Goal: Task Accomplishment & Management: Use online tool/utility

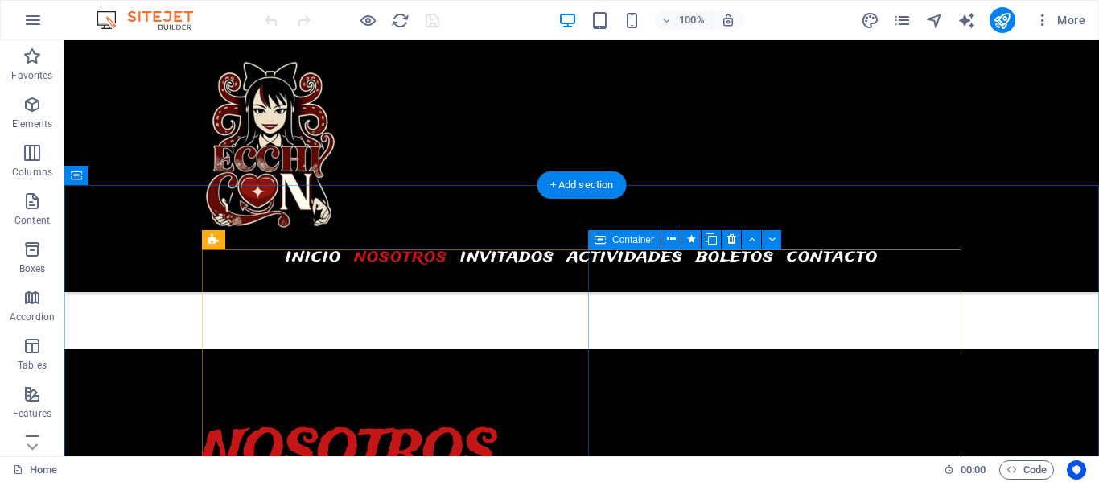
scroll to position [929, 0]
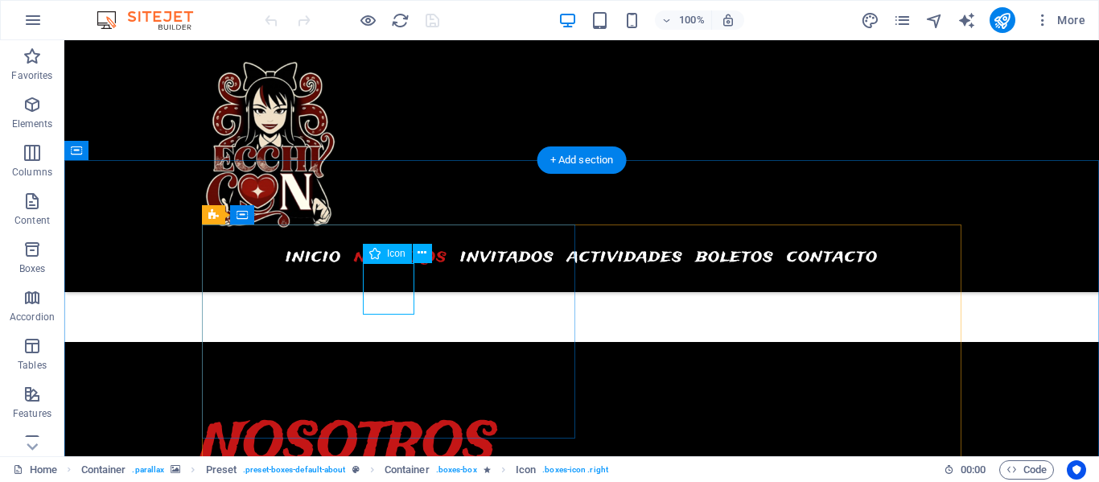
select select "xMidYMid"
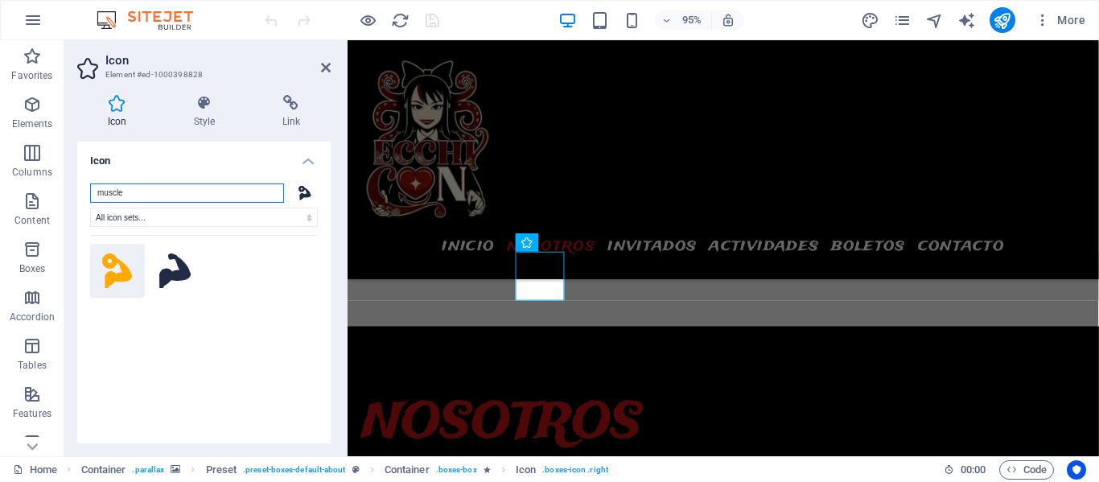
click at [206, 193] on input "muscle" at bounding box center [187, 192] width 194 height 19
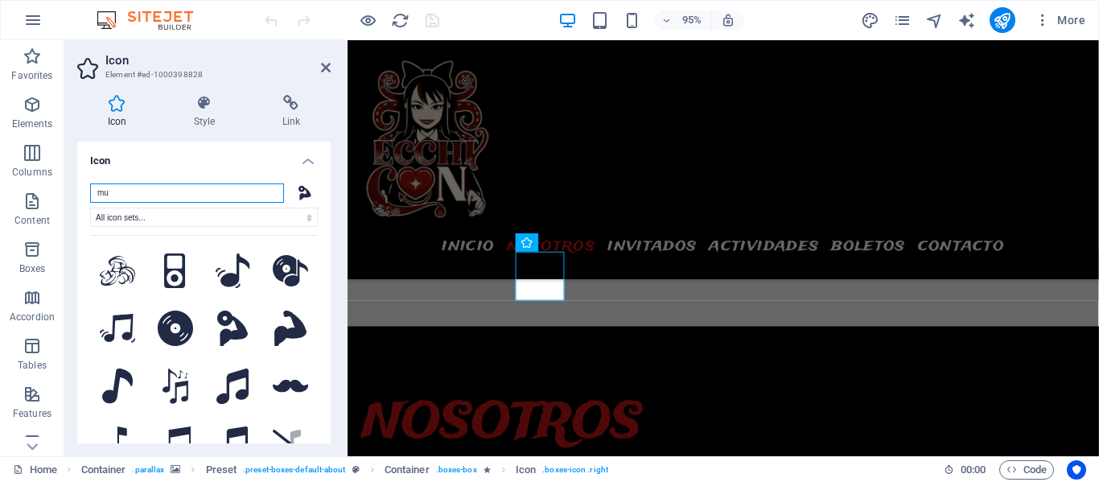
type input "m"
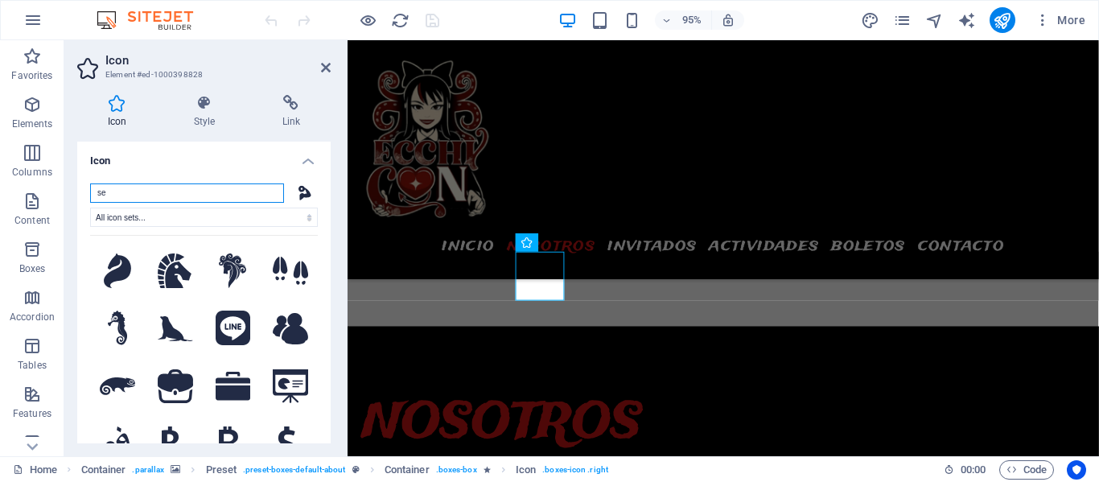
type input "s"
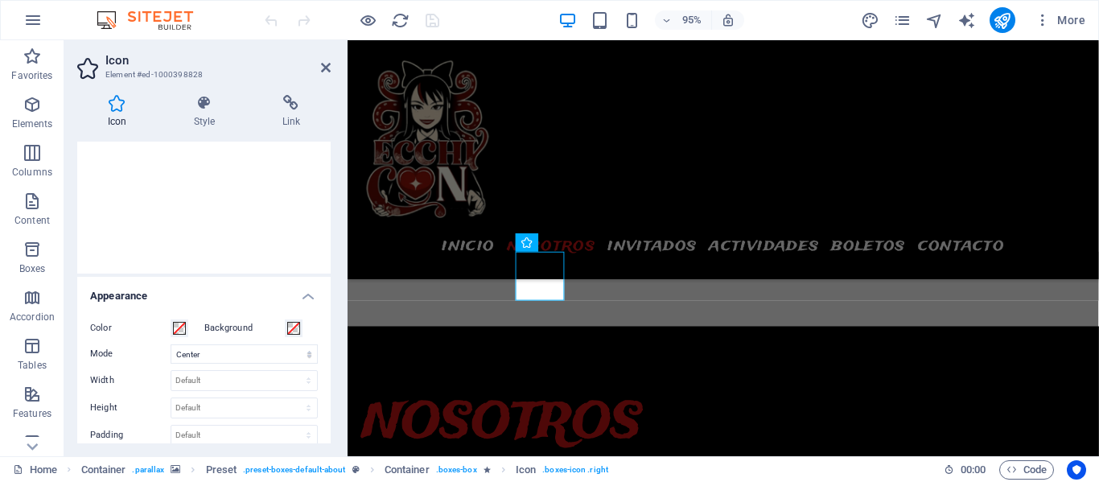
scroll to position [0, 0]
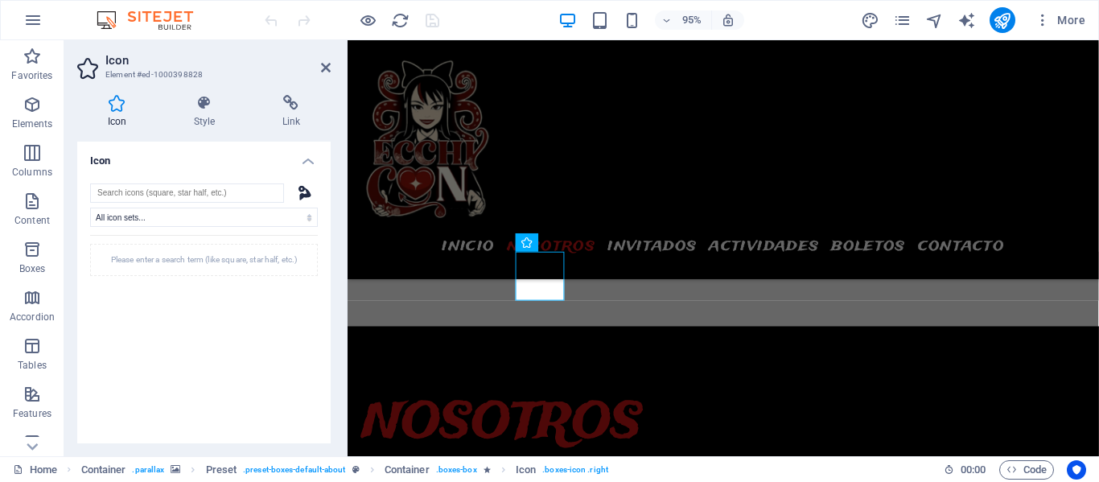
click at [307, 161] on h4 "Icon" at bounding box center [203, 156] width 253 height 29
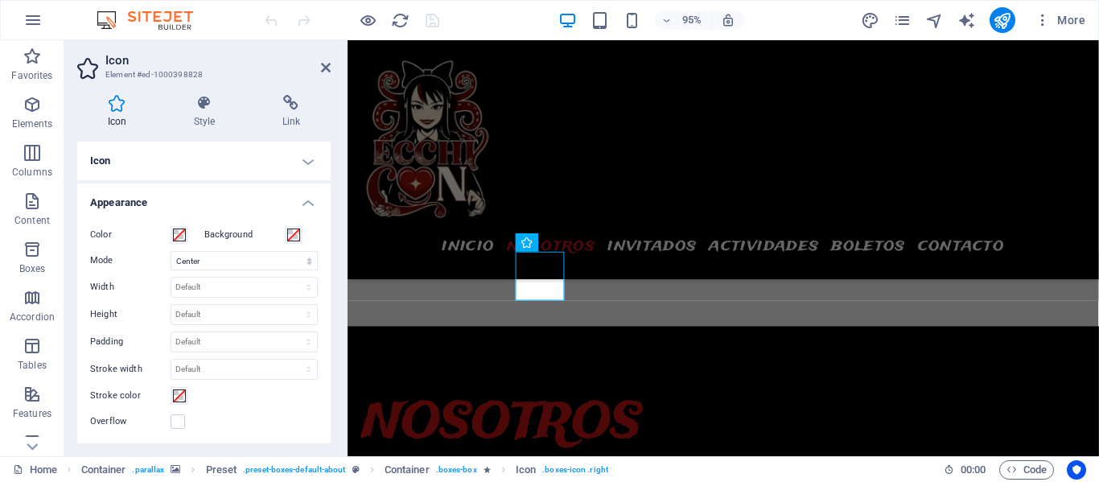
click at [306, 200] on h4 "Appearance" at bounding box center [203, 197] width 253 height 29
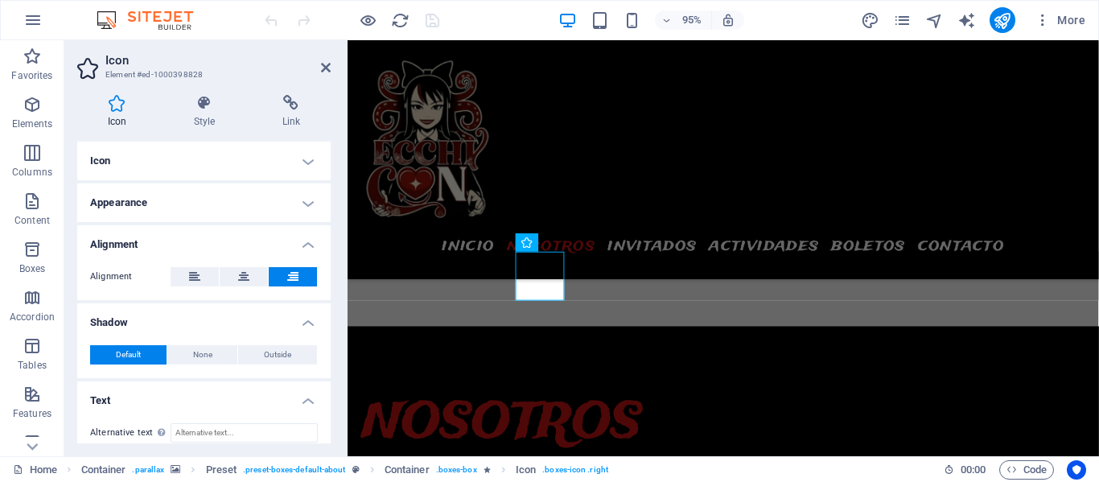
click at [304, 245] on h4 "Alignment" at bounding box center [203, 239] width 253 height 29
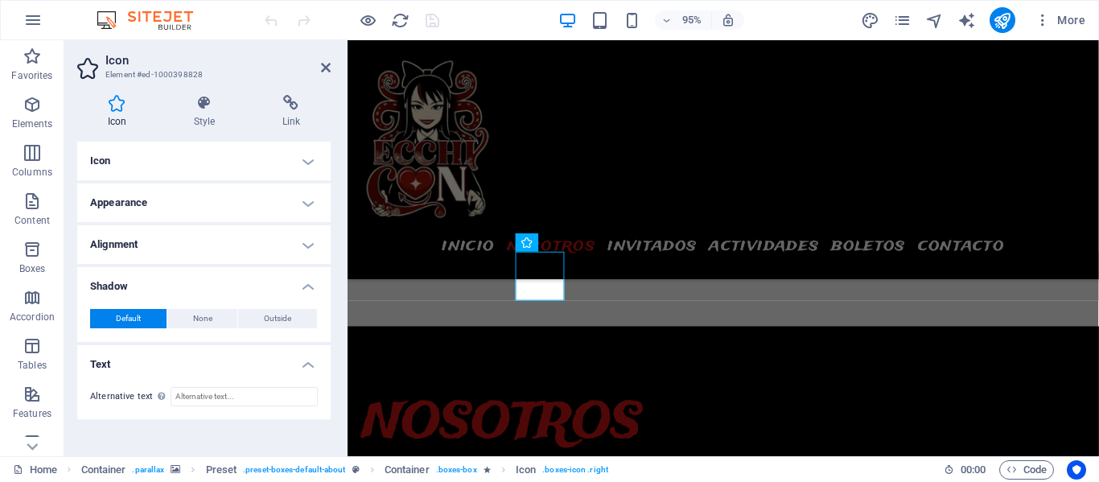
click at [305, 285] on h4 "Shadow" at bounding box center [203, 281] width 253 height 29
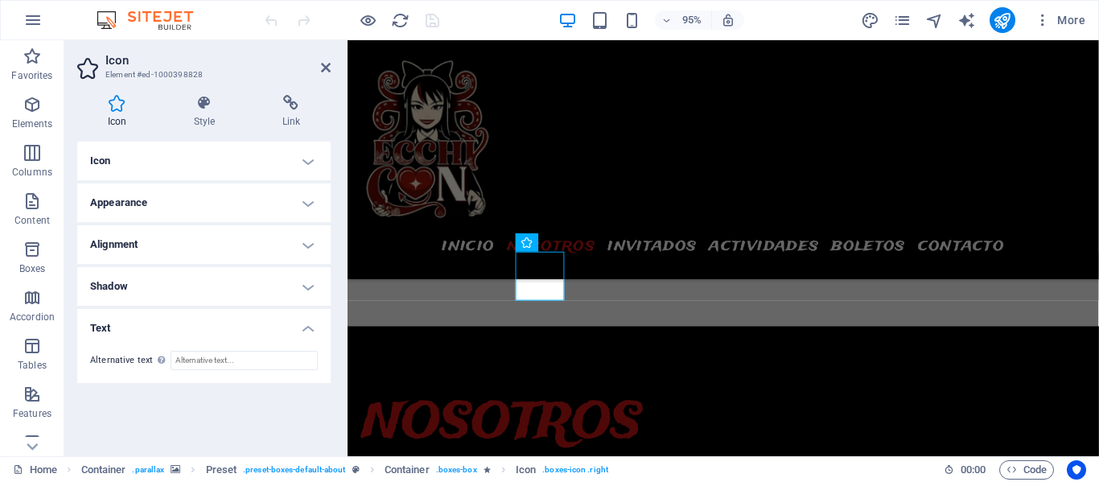
click at [308, 328] on h4 "Text" at bounding box center [203, 323] width 253 height 29
click at [208, 101] on icon at bounding box center [204, 103] width 82 height 16
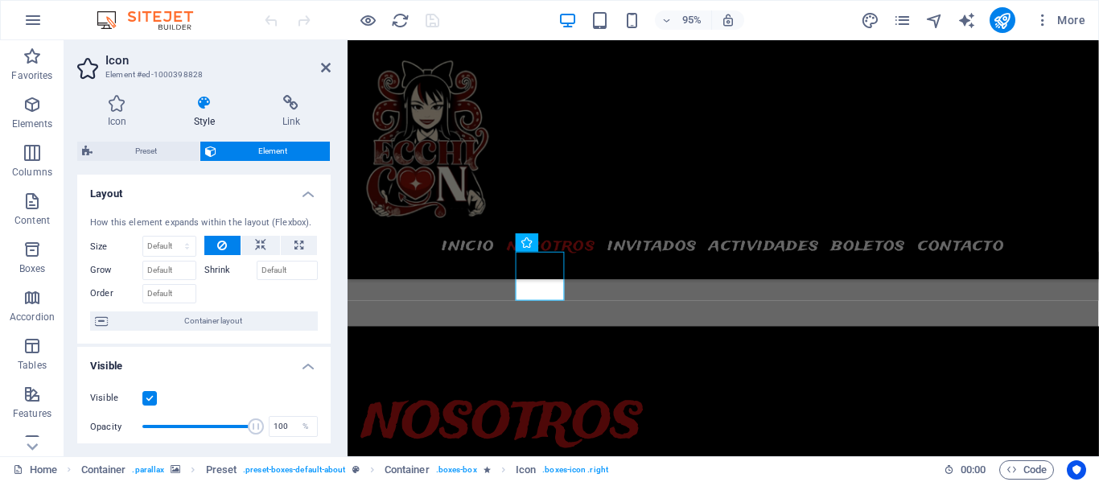
click at [307, 191] on h4 "Layout" at bounding box center [203, 189] width 253 height 29
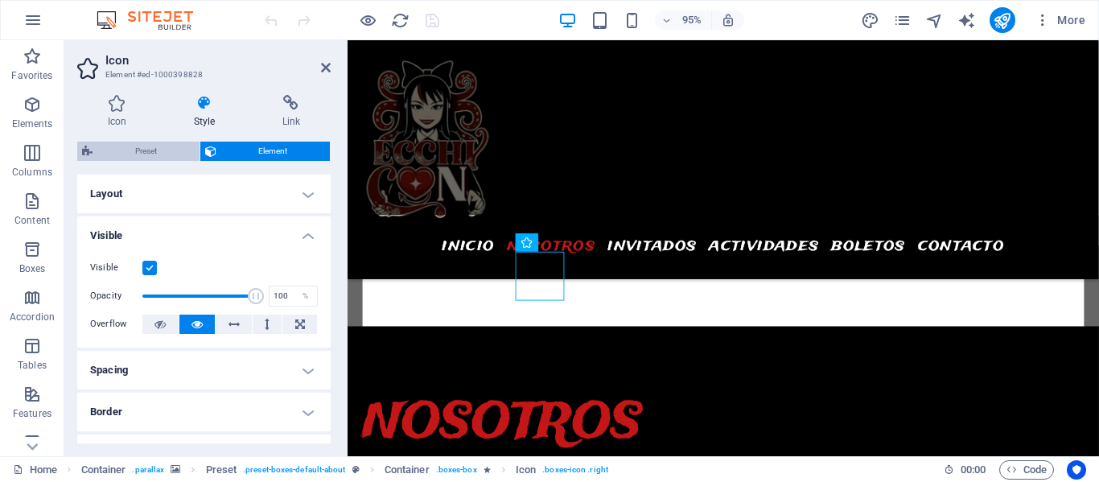
click at [147, 154] on span "Preset" at bounding box center [145, 151] width 97 height 19
select select "px"
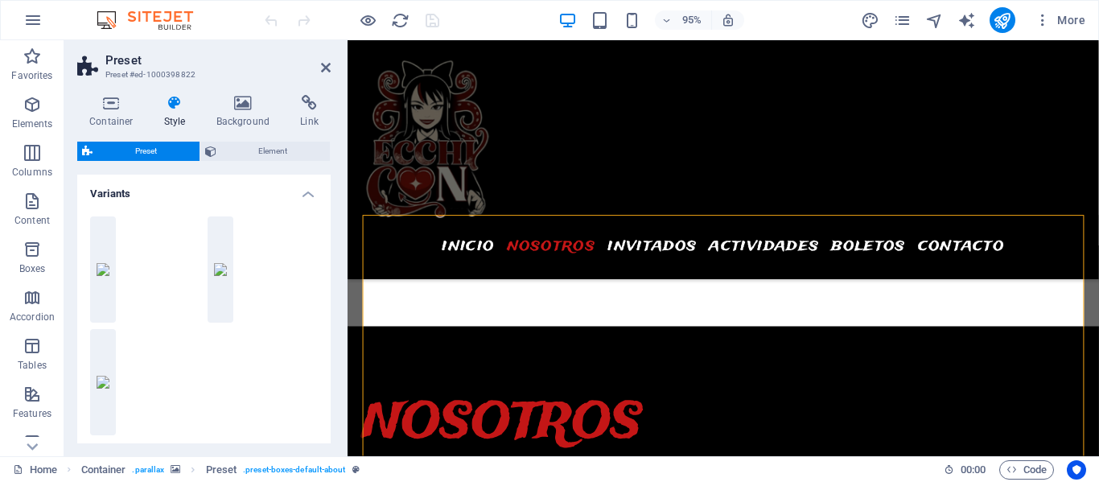
click at [301, 194] on h4 "Variants" at bounding box center [203, 189] width 253 height 29
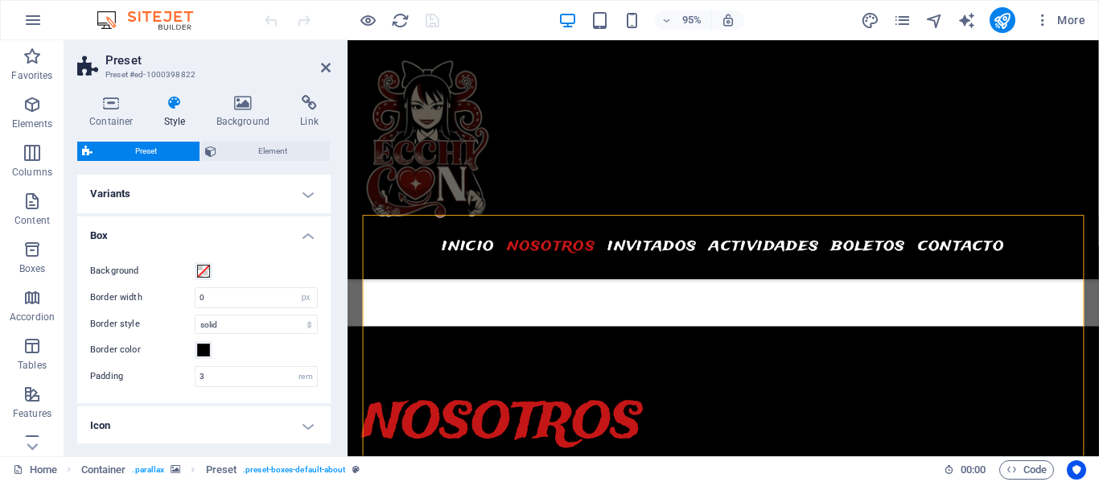
click at [302, 194] on h4 "Variants" at bounding box center [203, 194] width 253 height 39
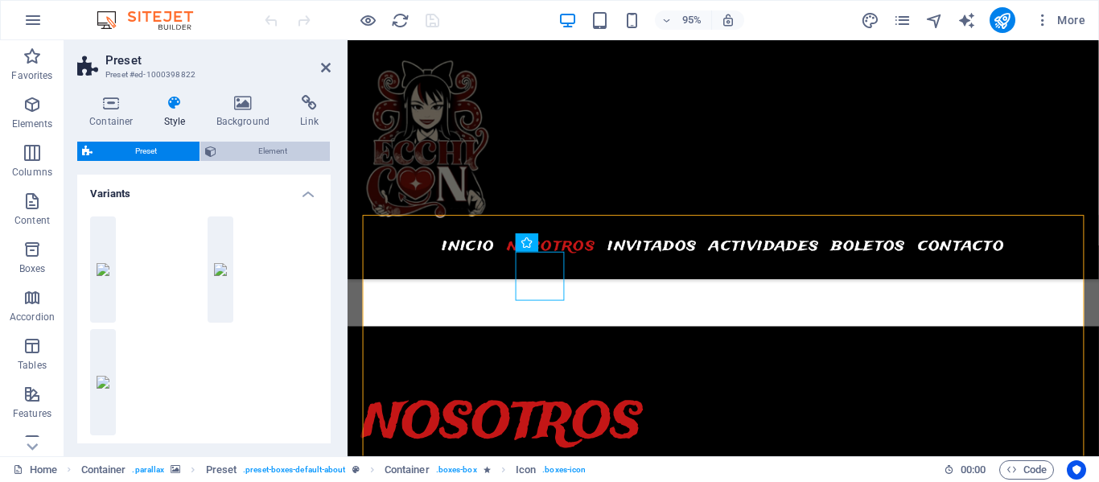
click at [270, 151] on span "Element" at bounding box center [273, 151] width 105 height 19
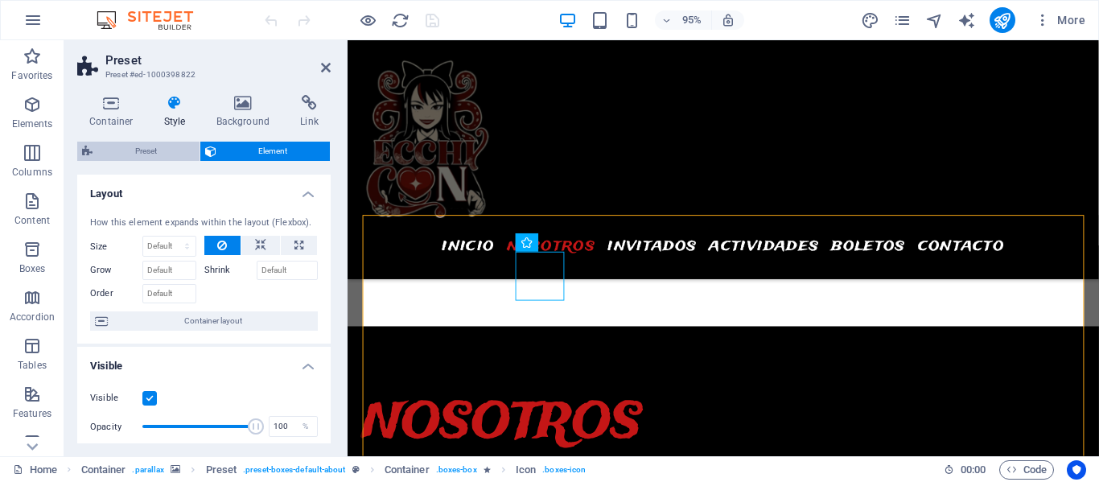
click at [150, 155] on span "Preset" at bounding box center [145, 151] width 97 height 19
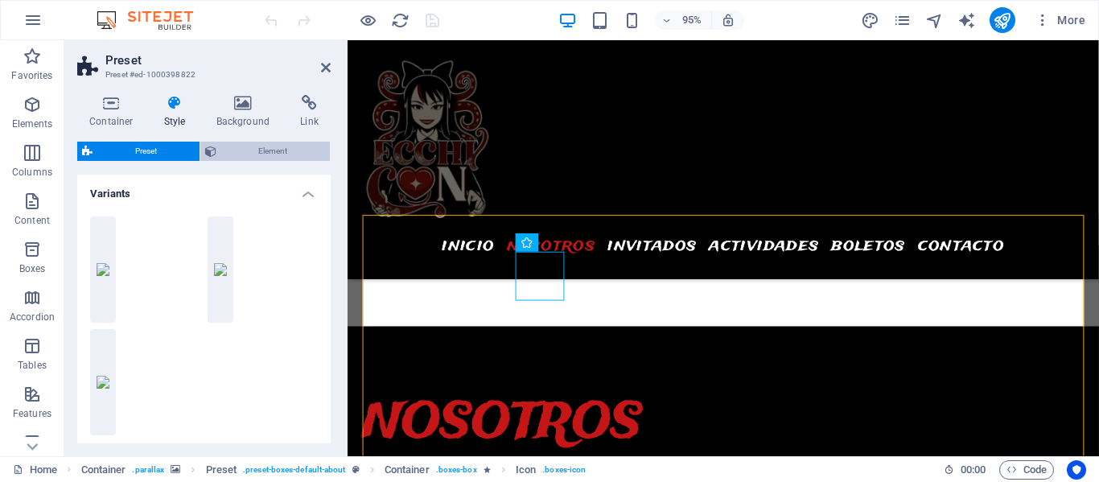
click at [266, 149] on span "Element" at bounding box center [273, 151] width 105 height 19
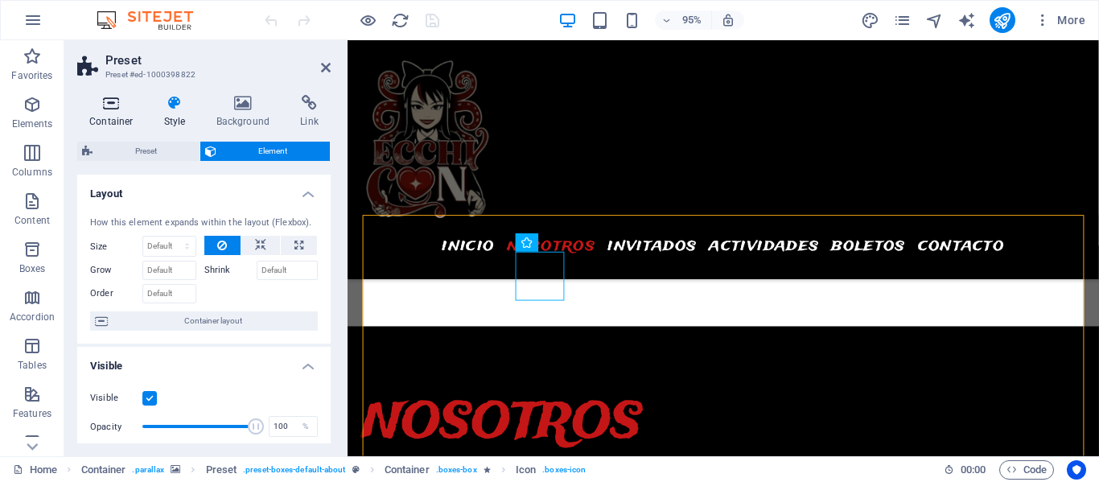
drag, startPoint x: 115, startPoint y: 109, endPoint x: 105, endPoint y: 109, distance: 9.7
click at [113, 109] on icon at bounding box center [111, 103] width 68 height 16
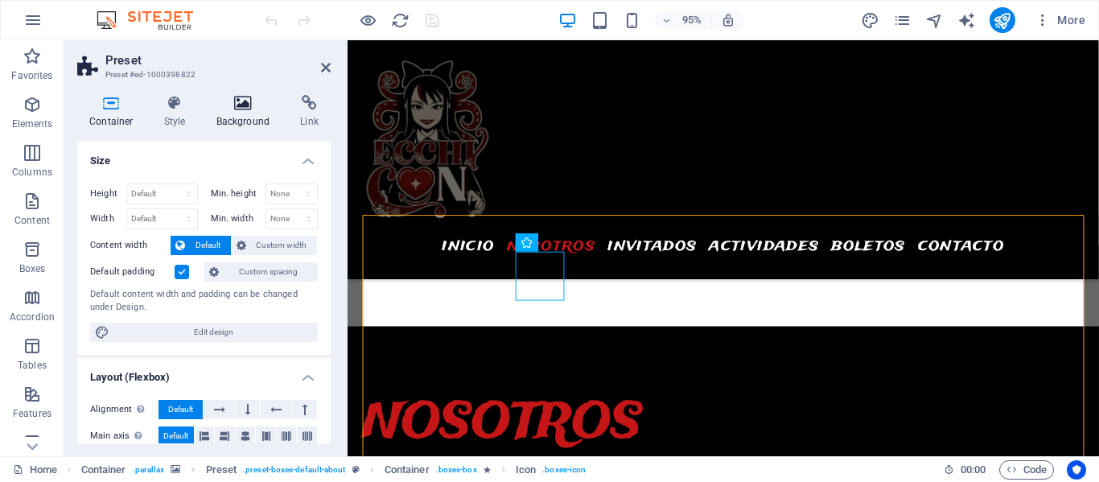
click at [243, 103] on icon at bounding box center [243, 103] width 78 height 16
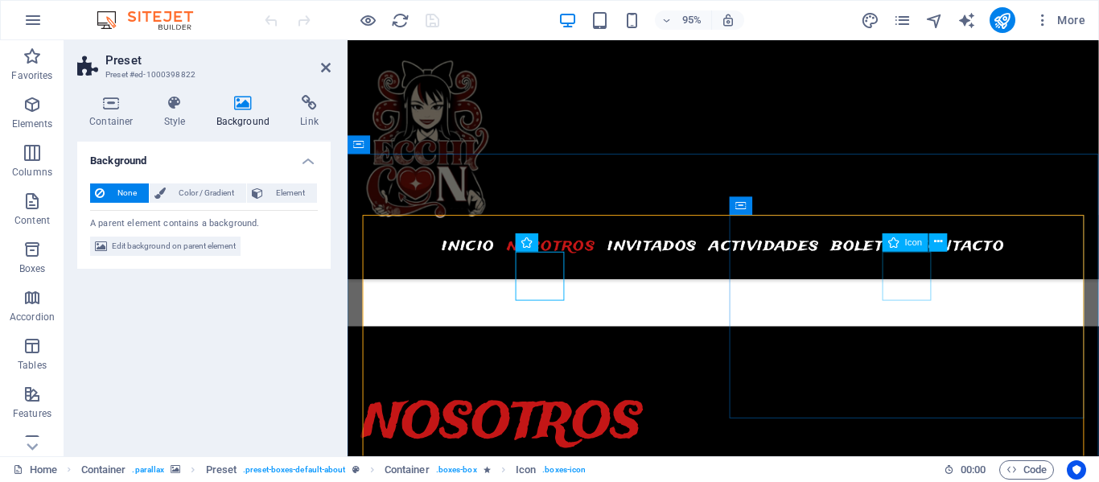
select select "xMidYMid"
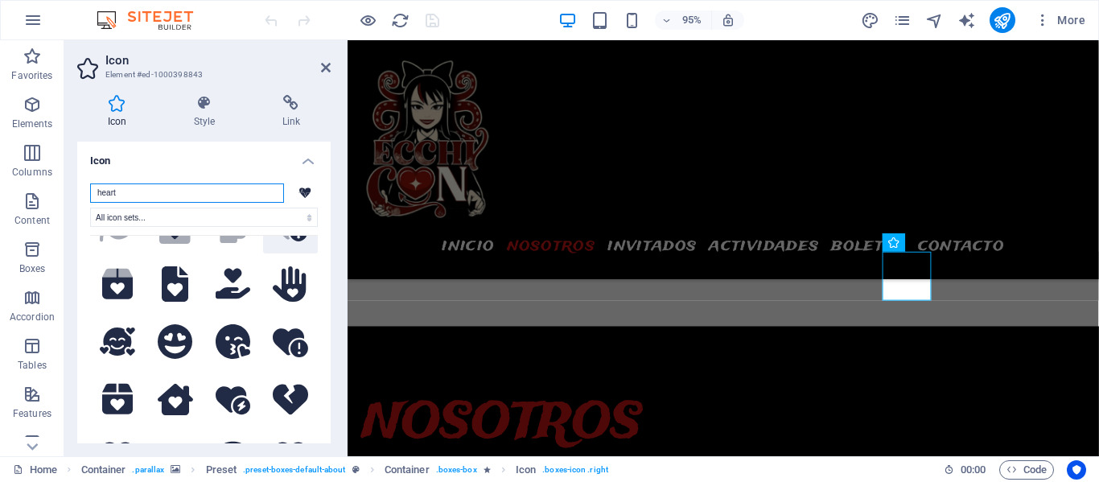
scroll to position [630, 0]
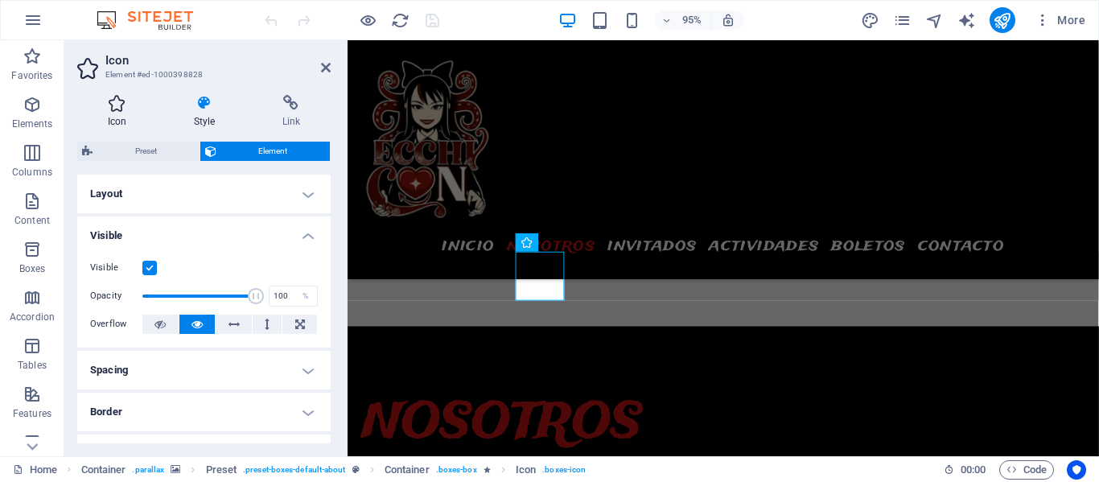
click at [121, 96] on icon at bounding box center [117, 103] width 80 height 16
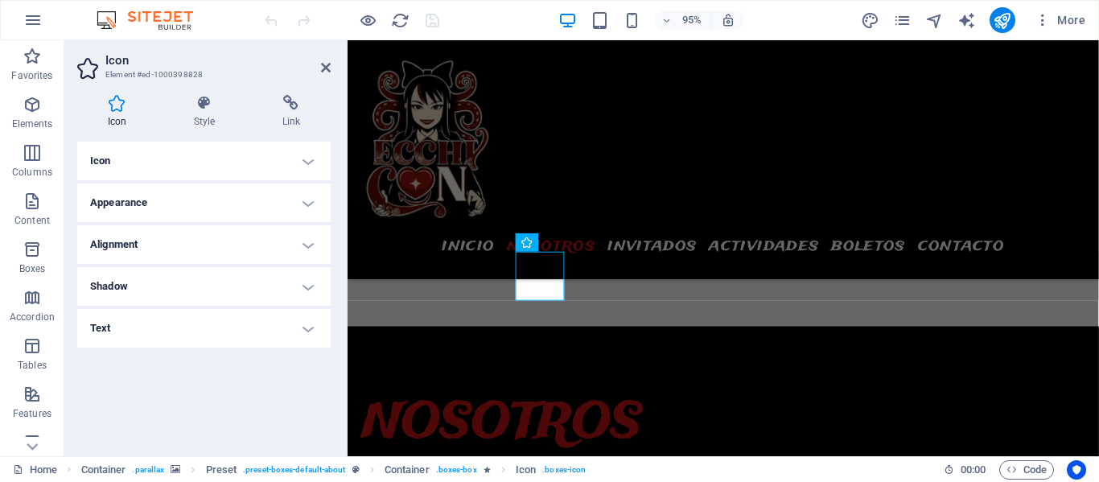
drag, startPoint x: 191, startPoint y: 151, endPoint x: 205, endPoint y: 155, distance: 15.0
click at [191, 152] on h4 "Icon" at bounding box center [203, 161] width 253 height 39
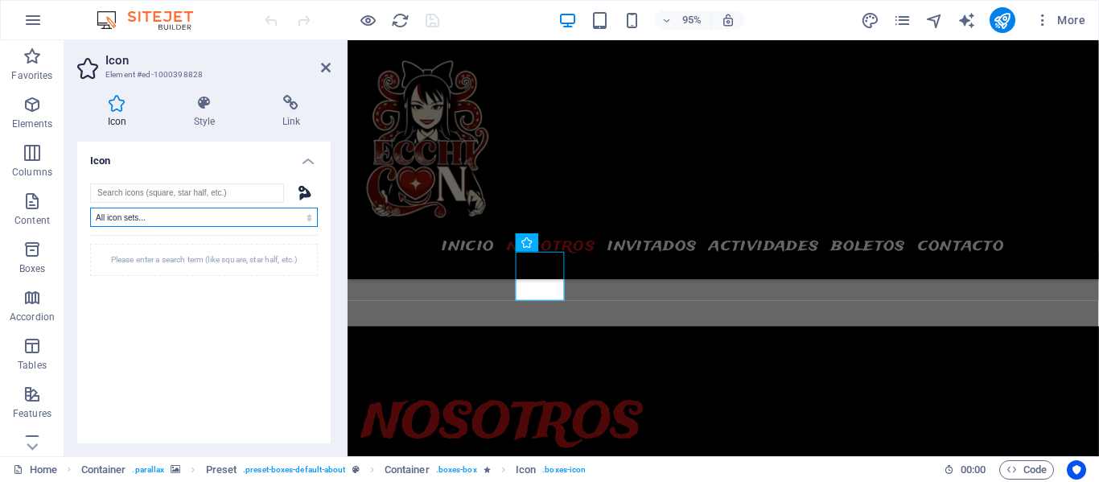
click at [306, 216] on select "All icon sets... IcoFont Ionicons FontAwesome Brands FontAwesome Duotone FontAw…" at bounding box center [204, 217] width 228 height 19
click at [192, 194] on input "search" at bounding box center [187, 192] width 194 height 19
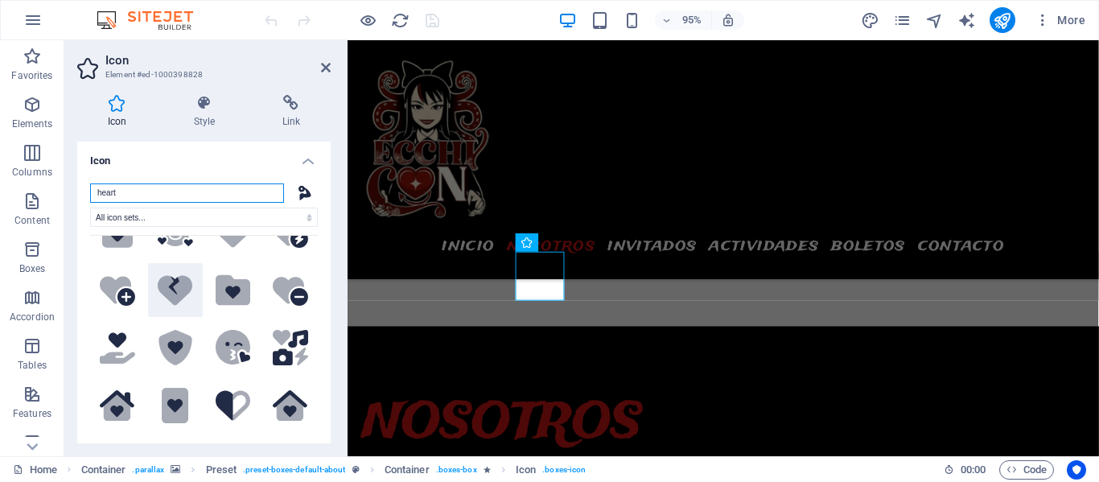
scroll to position [216, 0]
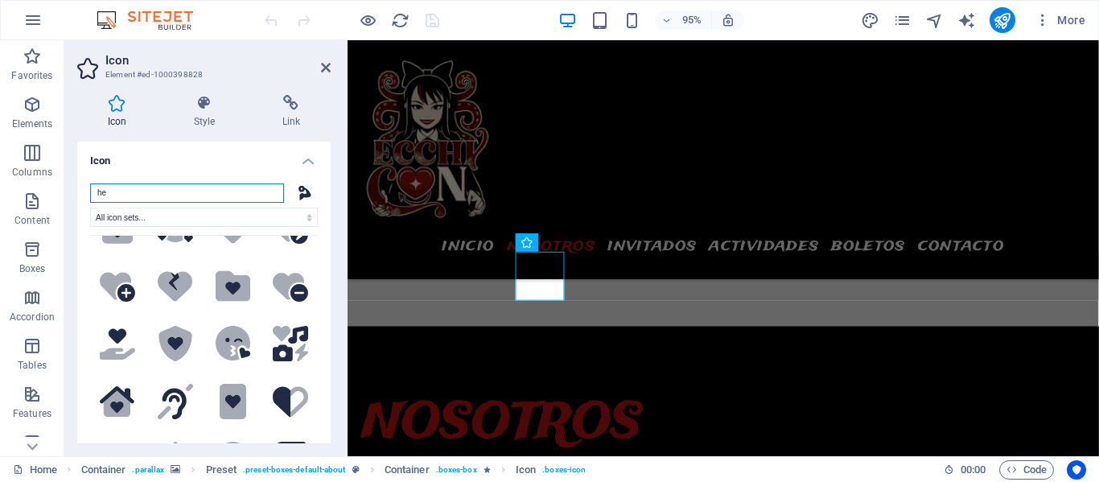
type input "h"
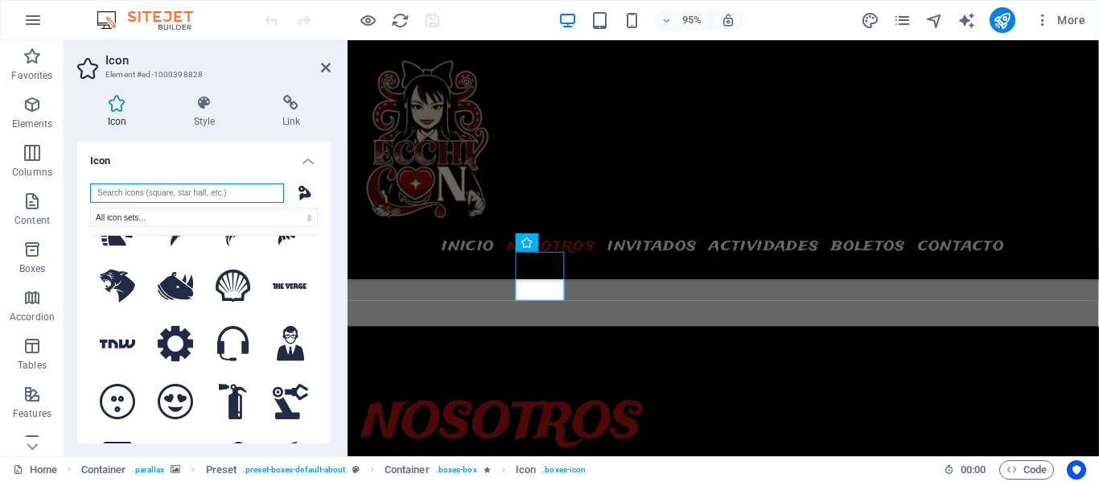
scroll to position [0, 0]
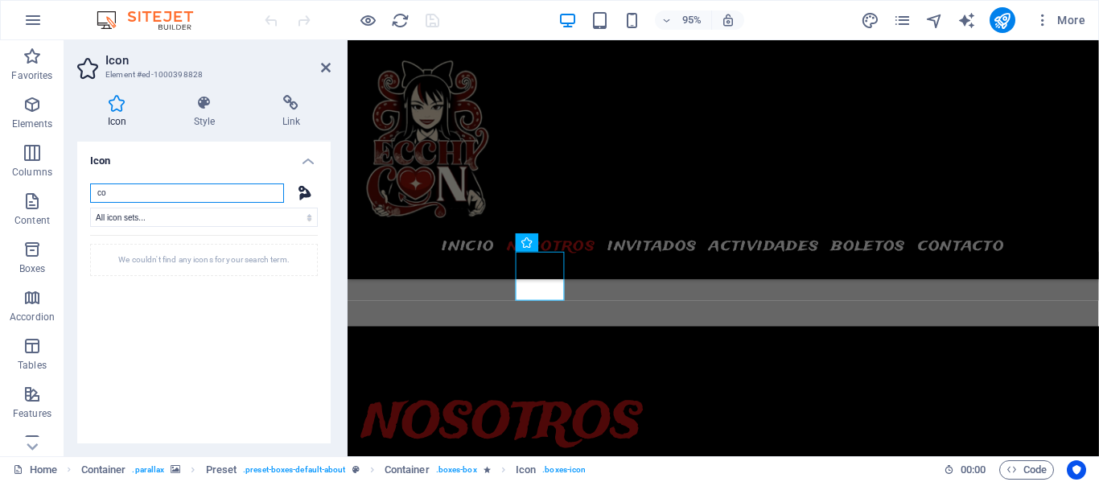
type input "c"
click at [255, 191] on input "search" at bounding box center [187, 192] width 194 height 19
click at [241, 218] on select "All icon sets... IcoFont Ionicons FontAwesome Brands FontAwesome Duotone FontAw…" at bounding box center [204, 217] width 228 height 19
select select "font-awesome-duotone"
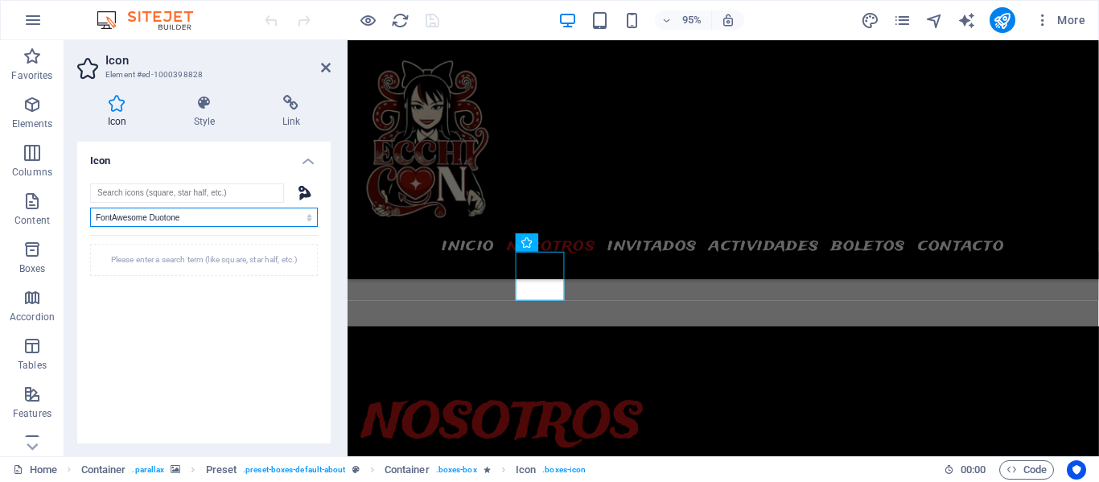
click at [90, 208] on select "All icon sets... IcoFont Ionicons FontAwesome Brands FontAwesome Duotone FontAw…" at bounding box center [204, 217] width 228 height 19
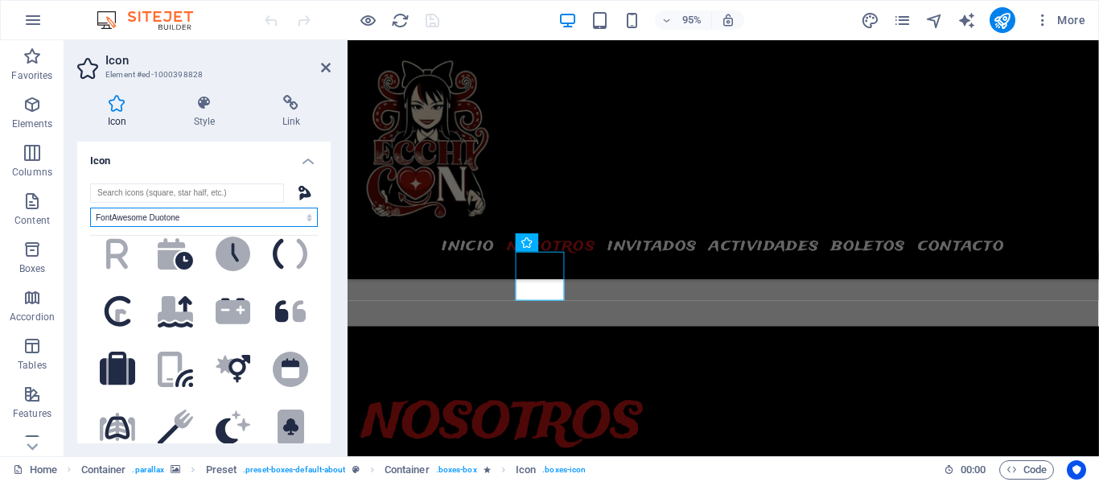
scroll to position [25, 0]
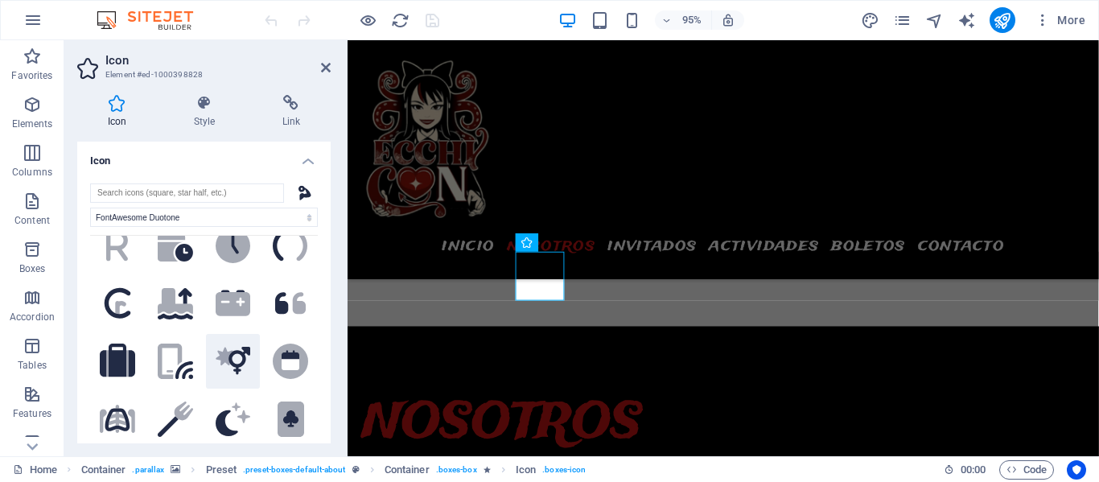
click at [234, 353] on icon ".fa-secondary{opacity:.4}" at bounding box center [233, 361] width 35 height 28
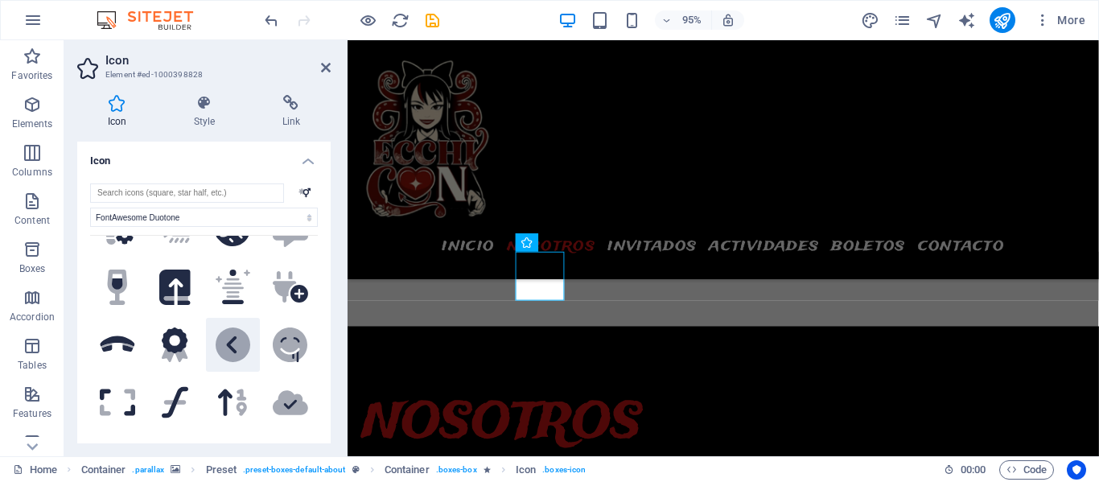
scroll to position [408, 0]
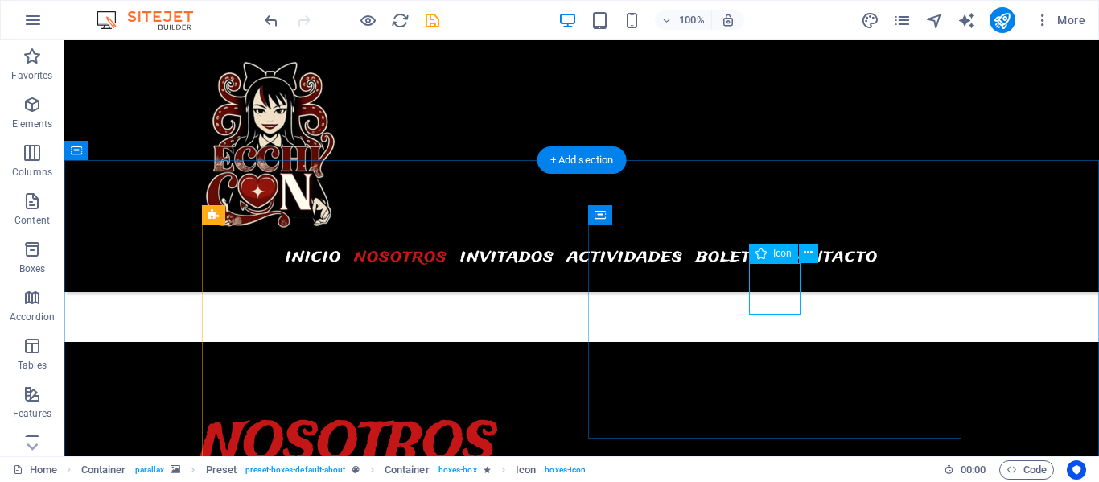
select select "xMidYMid"
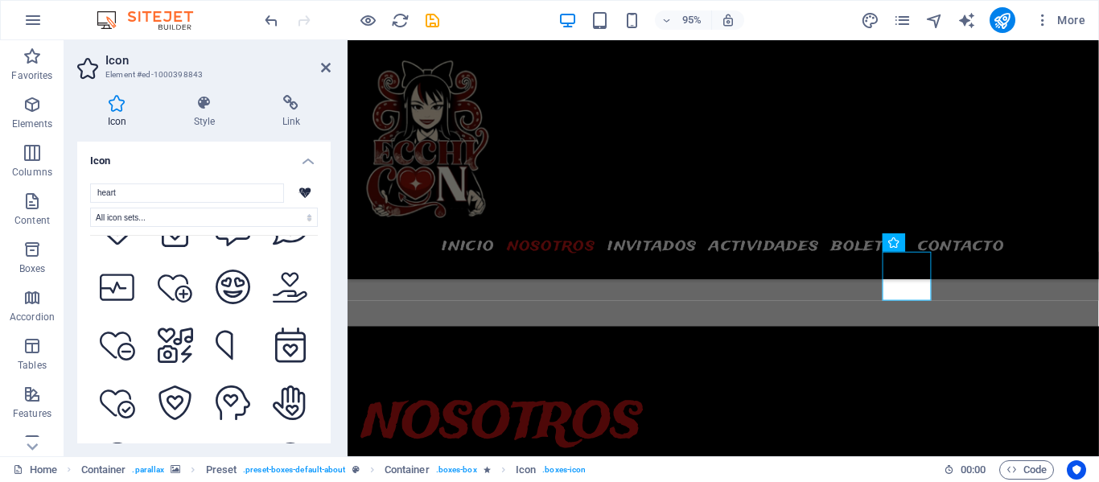
scroll to position [1718, 0]
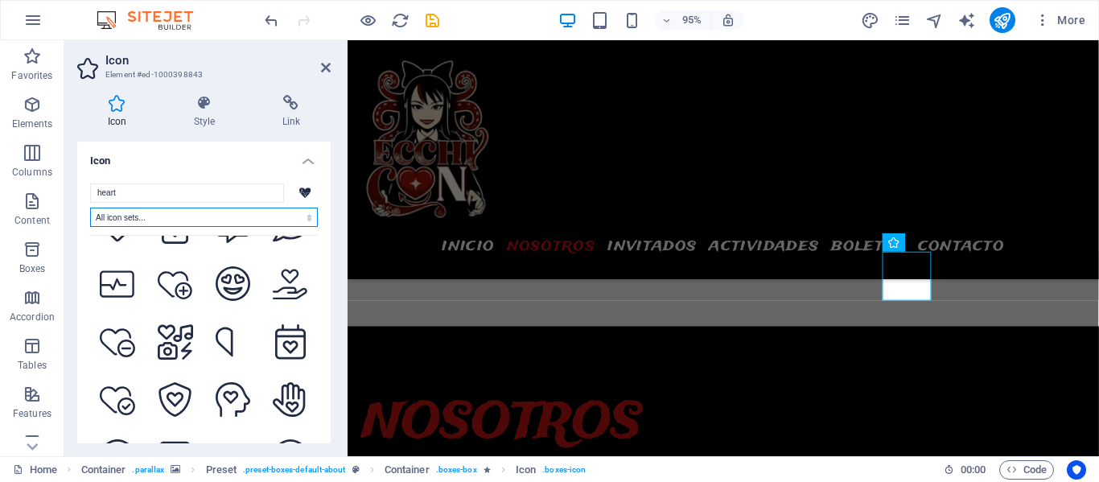
click at [260, 218] on select "All icon sets... IcoFont Ionicons FontAwesome Brands FontAwesome Duotone FontAw…" at bounding box center [204, 217] width 228 height 19
select select "font-awesome-brands"
click at [90, 208] on select "All icon sets... IcoFont Ionicons FontAwesome Brands FontAwesome Duotone FontAw…" at bounding box center [204, 217] width 228 height 19
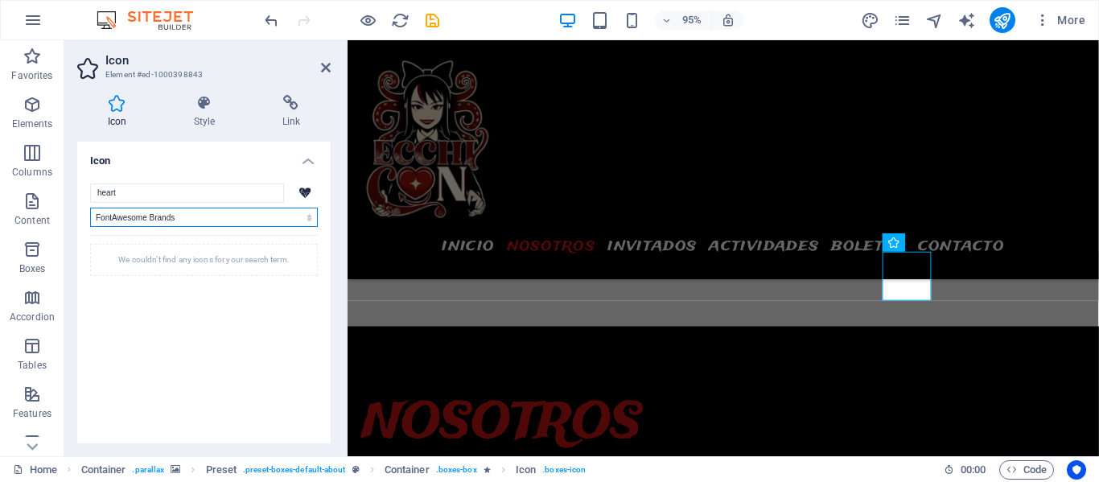
click at [230, 216] on select "All icon sets... IcoFont Ionicons FontAwesome Brands FontAwesome Duotone FontAw…" at bounding box center [204, 217] width 228 height 19
click at [186, 196] on input "heart" at bounding box center [187, 192] width 194 height 19
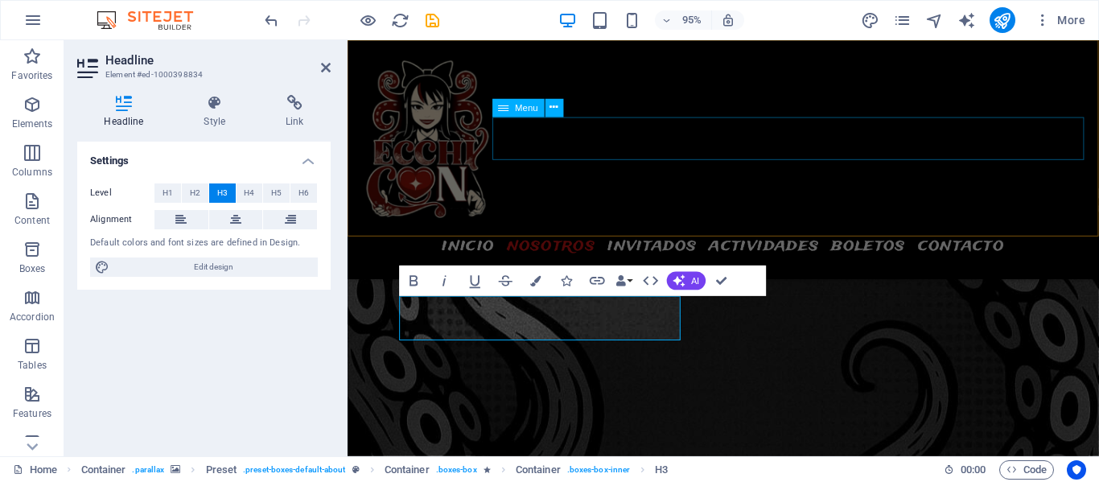
scroll to position [934, 0]
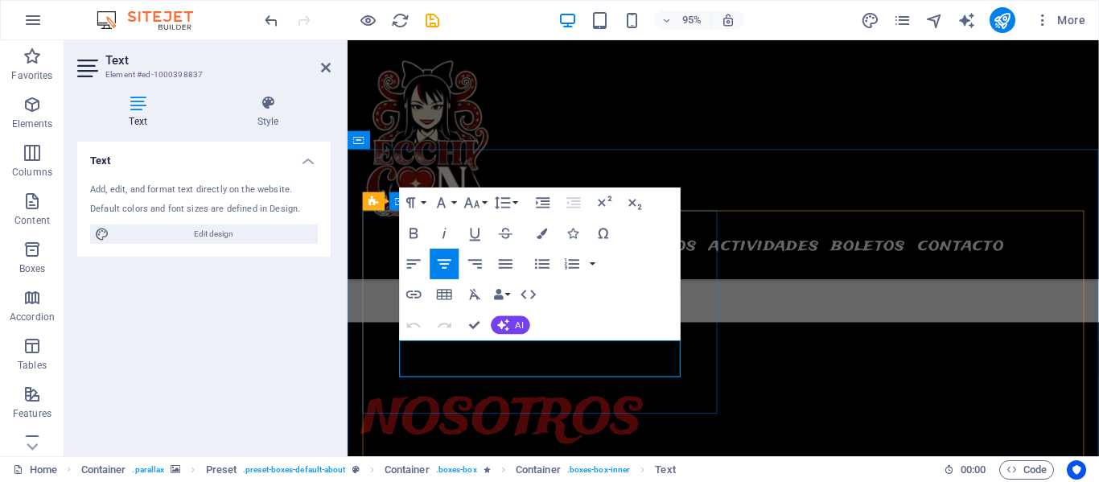
drag, startPoint x: 428, startPoint y: 368, endPoint x: 670, endPoint y: 391, distance: 243.2
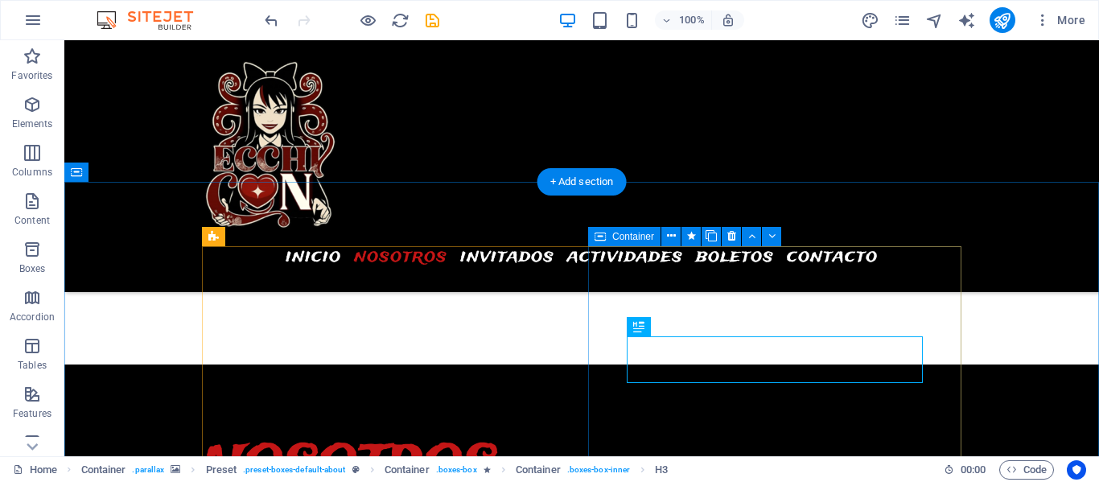
scroll to position [918, 0]
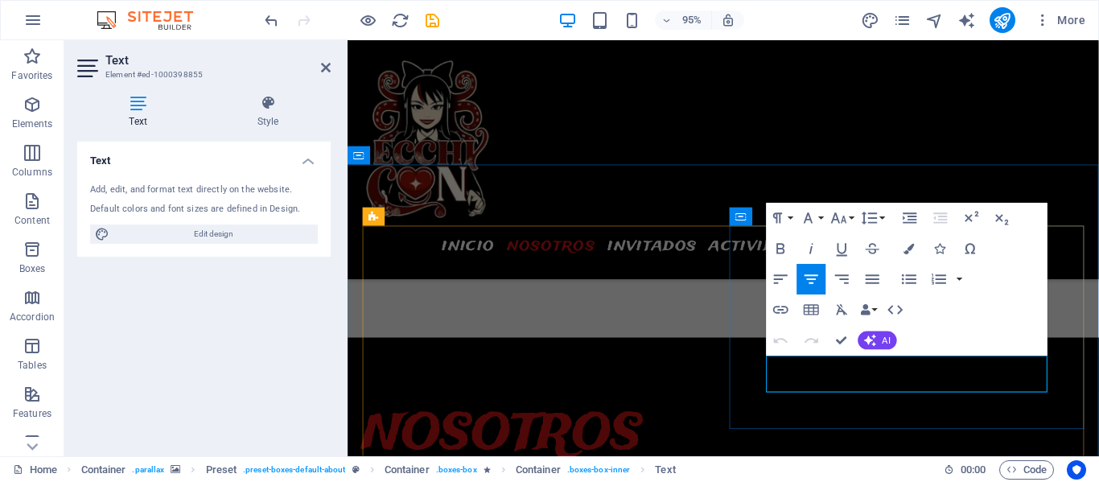
drag, startPoint x: 812, startPoint y: 390, endPoint x: 1059, endPoint y: 406, distance: 248.3
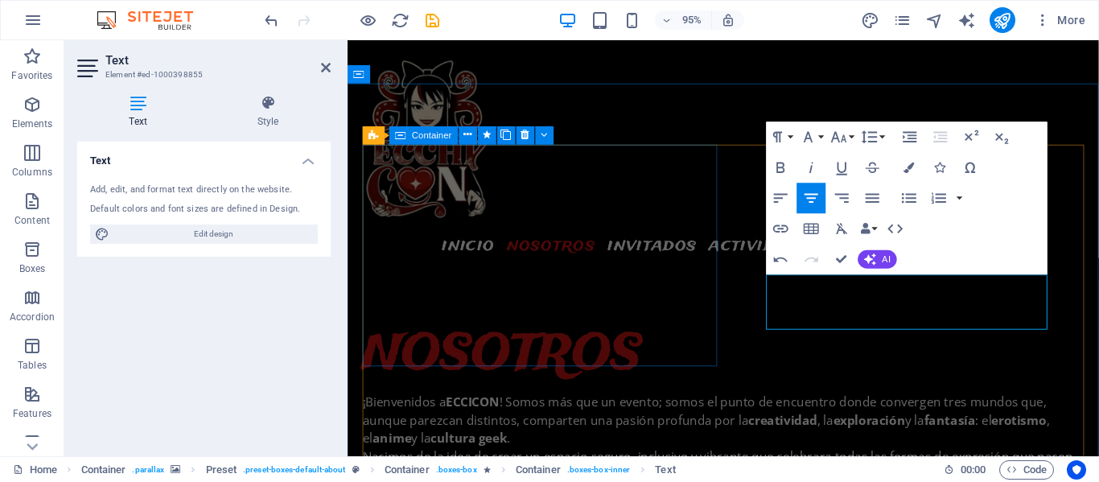
scroll to position [1003, 0]
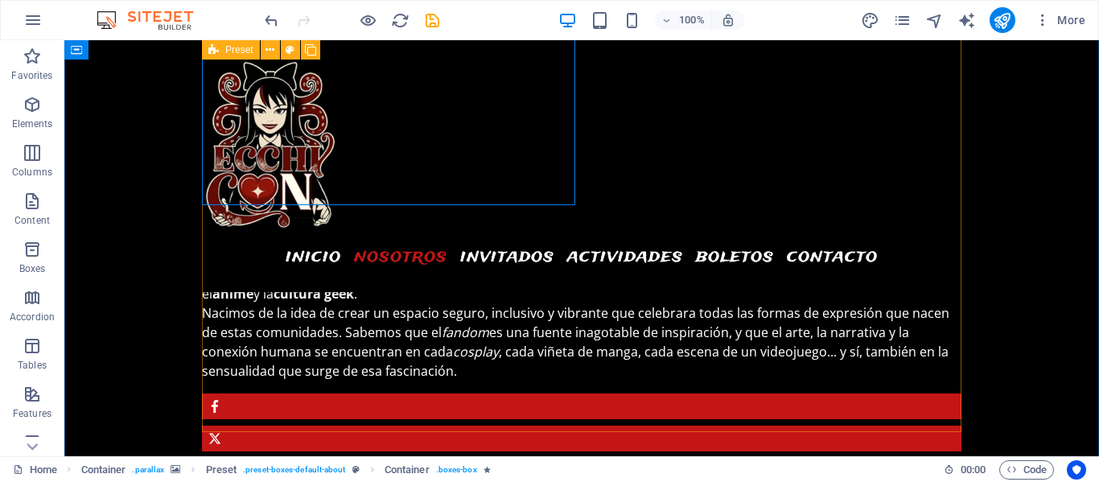
scroll to position [1182, 0]
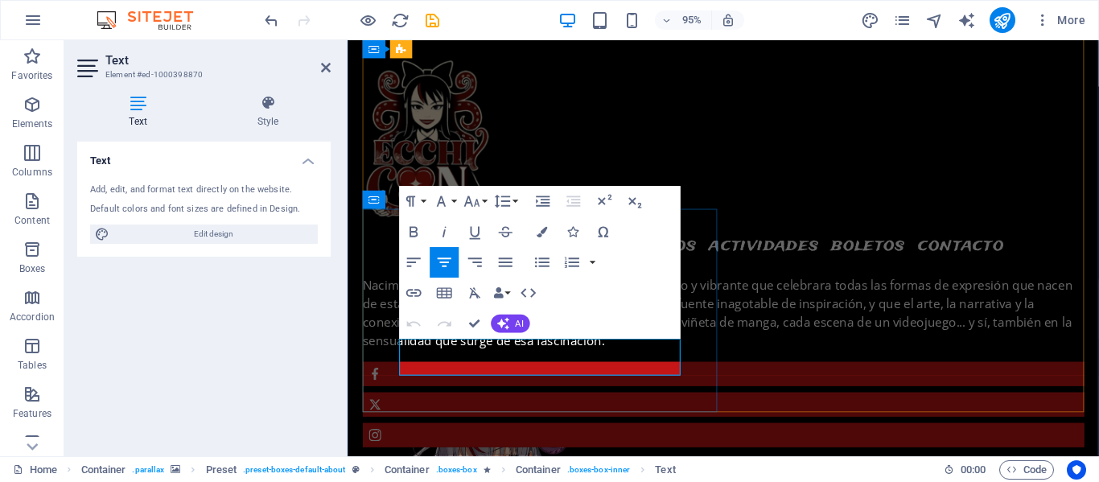
drag, startPoint x: 429, startPoint y: 364, endPoint x: 660, endPoint y: 378, distance: 231.3
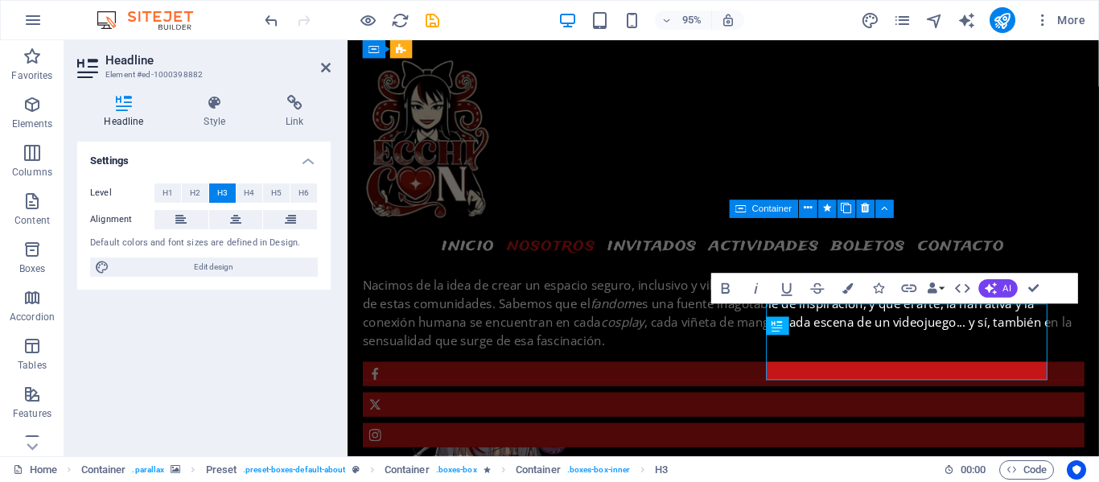
scroll to position [1172, 0]
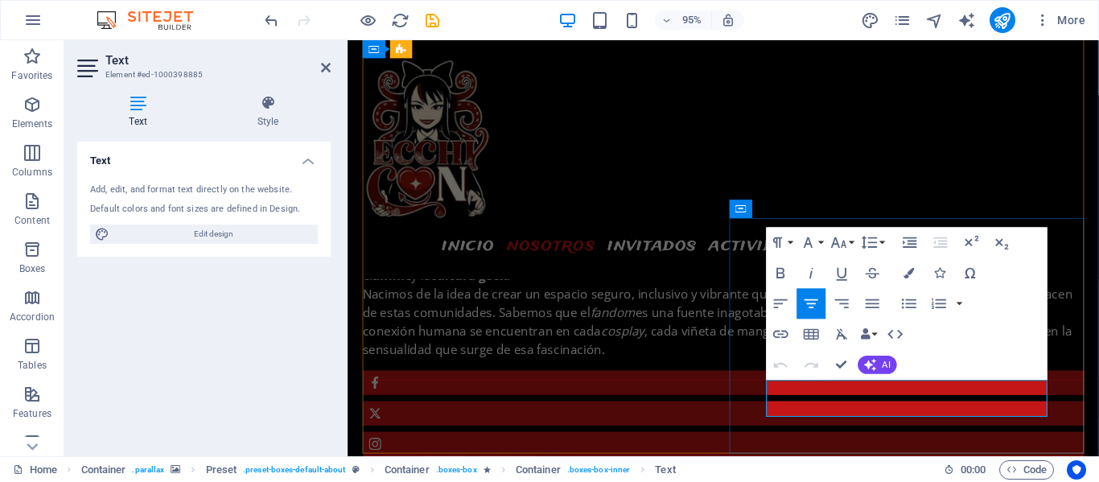
drag, startPoint x: 814, startPoint y: 409, endPoint x: 1041, endPoint y: 424, distance: 227.4
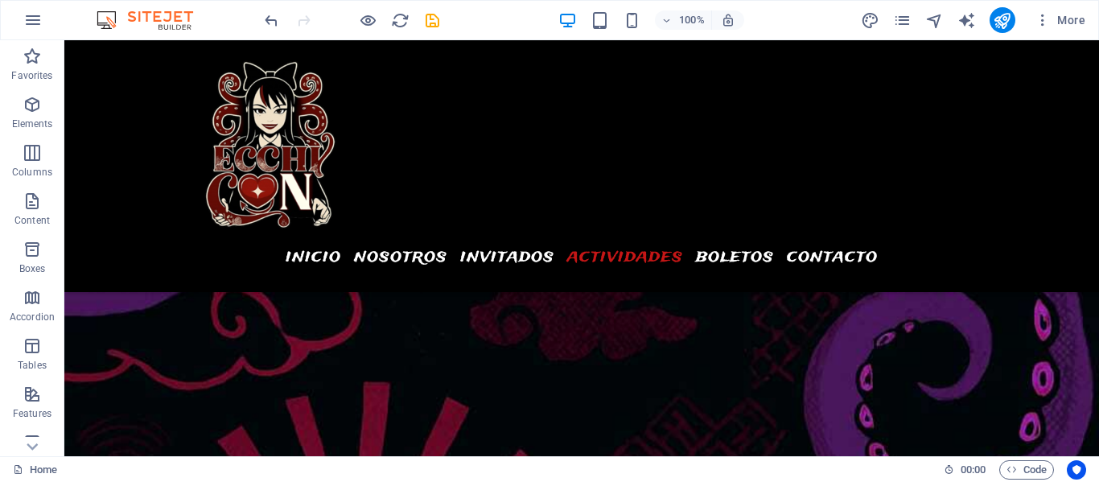
scroll to position [1944, 0]
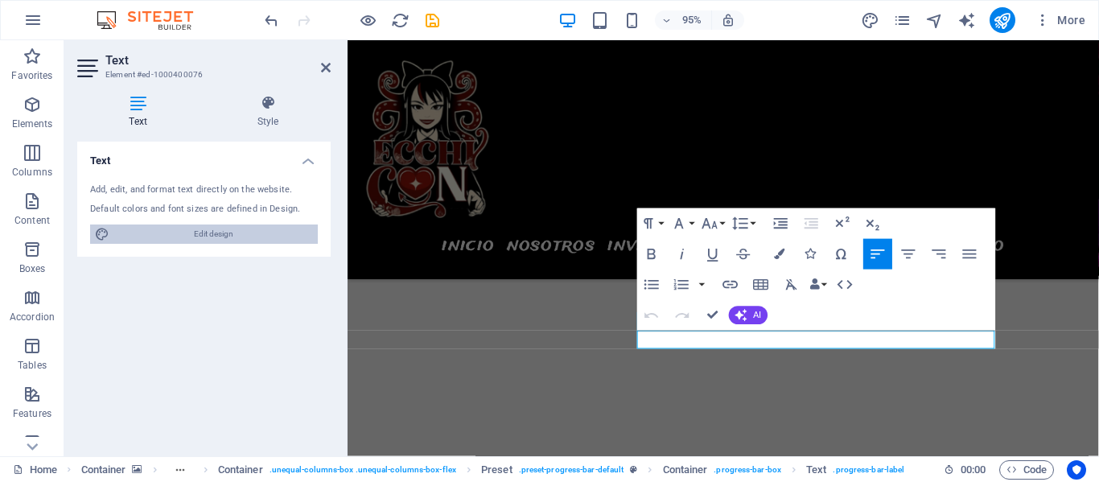
click at [182, 237] on span "Edit design" at bounding box center [213, 233] width 199 height 19
select select "px"
select select "400"
select select "px"
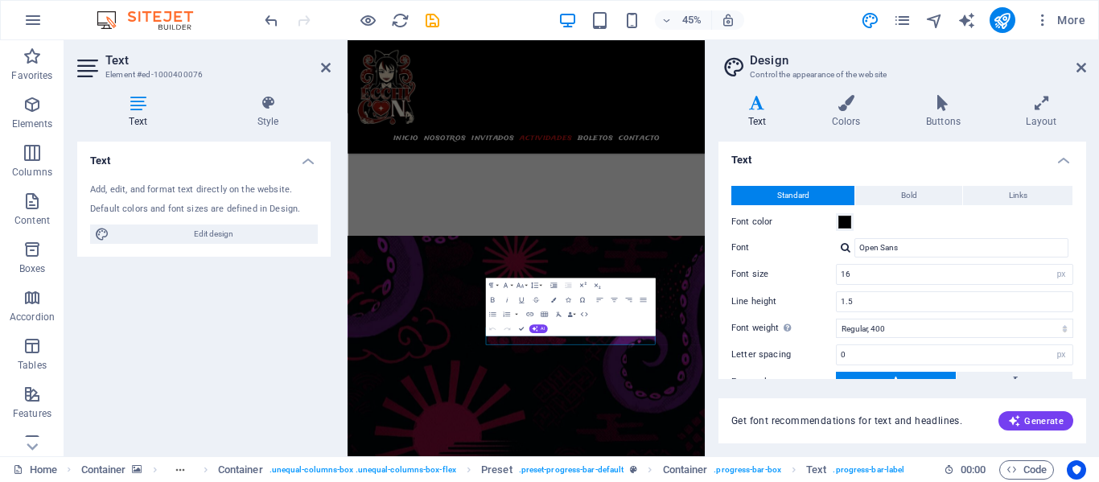
scroll to position [0, 0]
click at [1080, 66] on icon at bounding box center [1081, 67] width 10 height 13
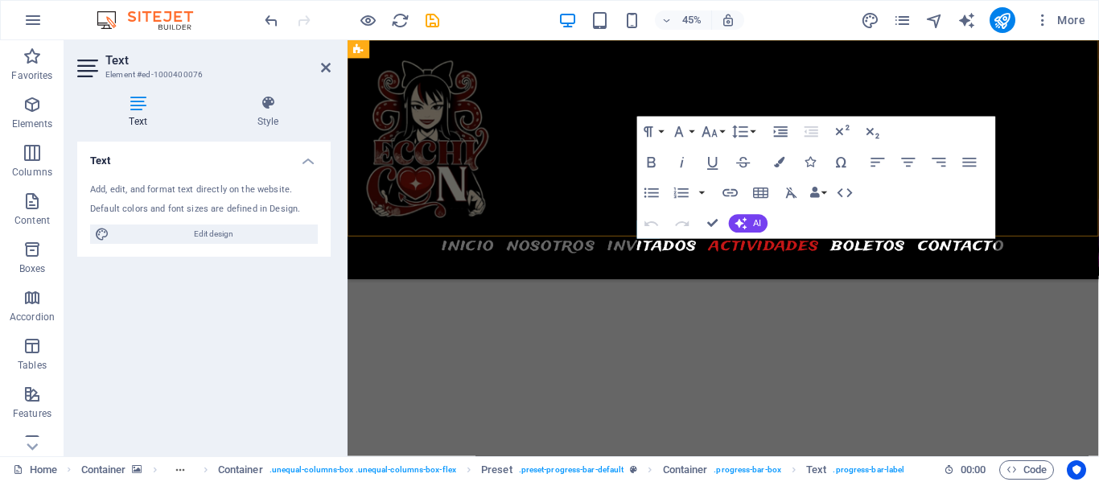
scroll to position [2041, 0]
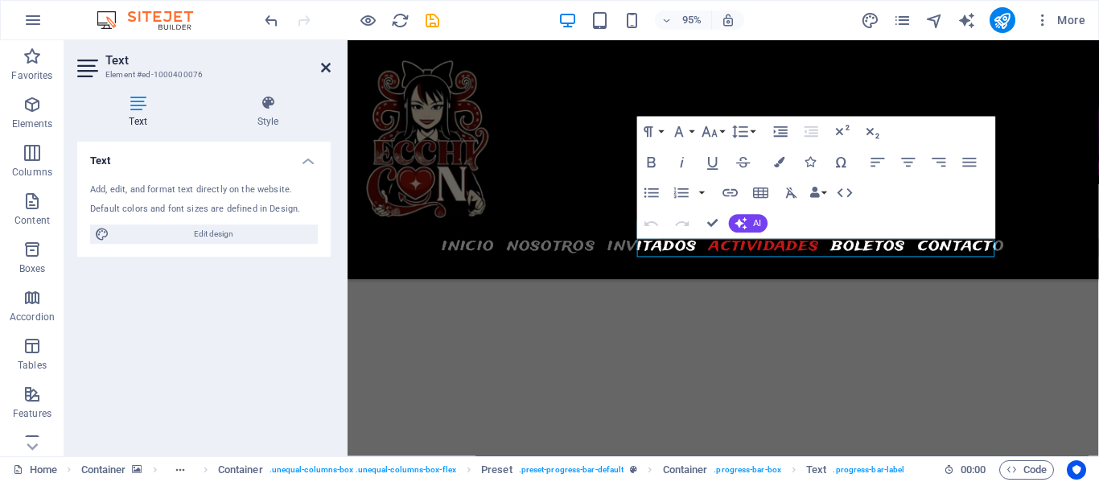
click at [328, 68] on icon at bounding box center [326, 67] width 10 height 13
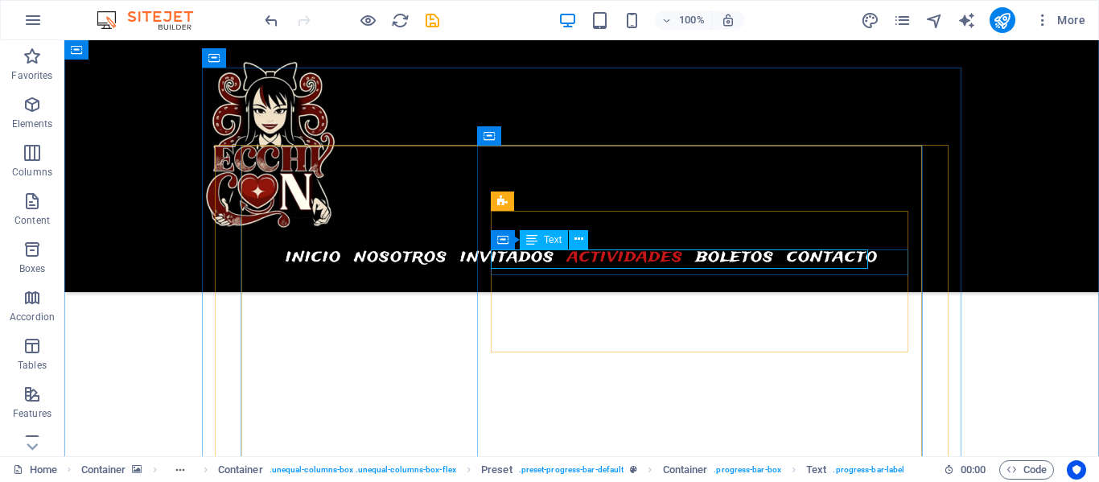
click at [545, 238] on span "Text" at bounding box center [553, 240] width 18 height 10
click at [578, 241] on icon at bounding box center [578, 239] width 9 height 17
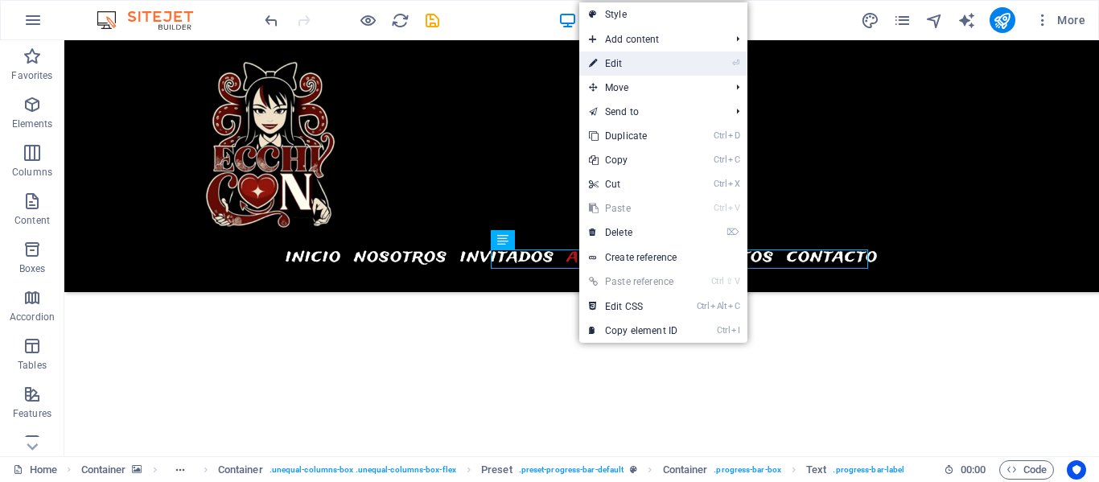
click at [640, 62] on link "⏎ Edit" at bounding box center [633, 63] width 108 height 24
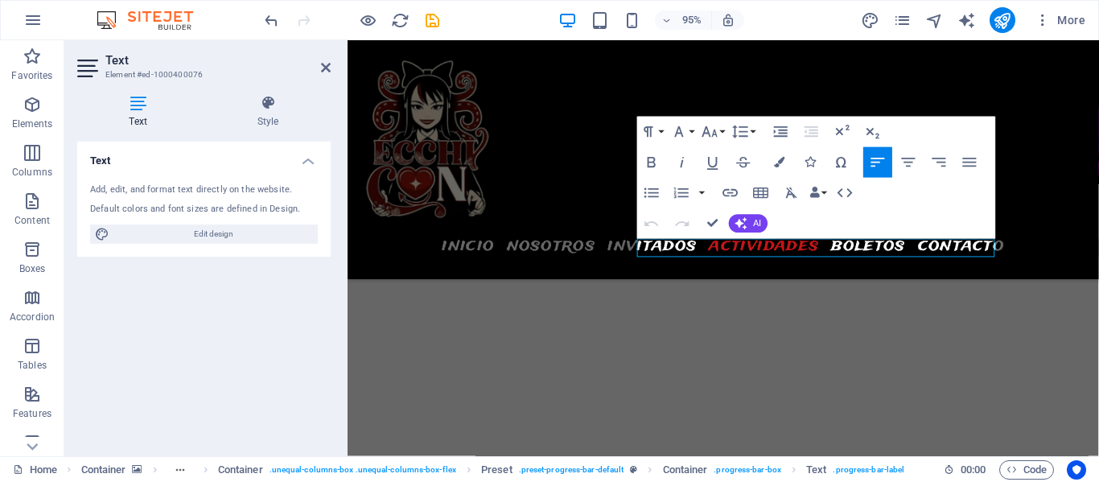
click at [201, 203] on div "Default colors and font sizes are defined in Design." at bounding box center [204, 210] width 228 height 14
click at [177, 188] on div "Add, edit, and format text directly on the website." at bounding box center [204, 190] width 228 height 14
click at [265, 107] on icon at bounding box center [267, 103] width 125 height 16
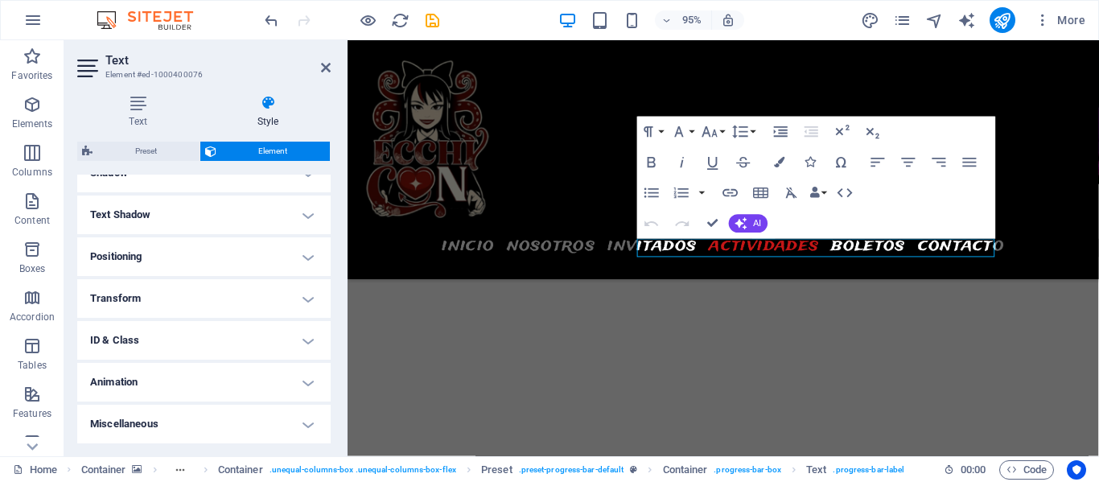
scroll to position [0, 0]
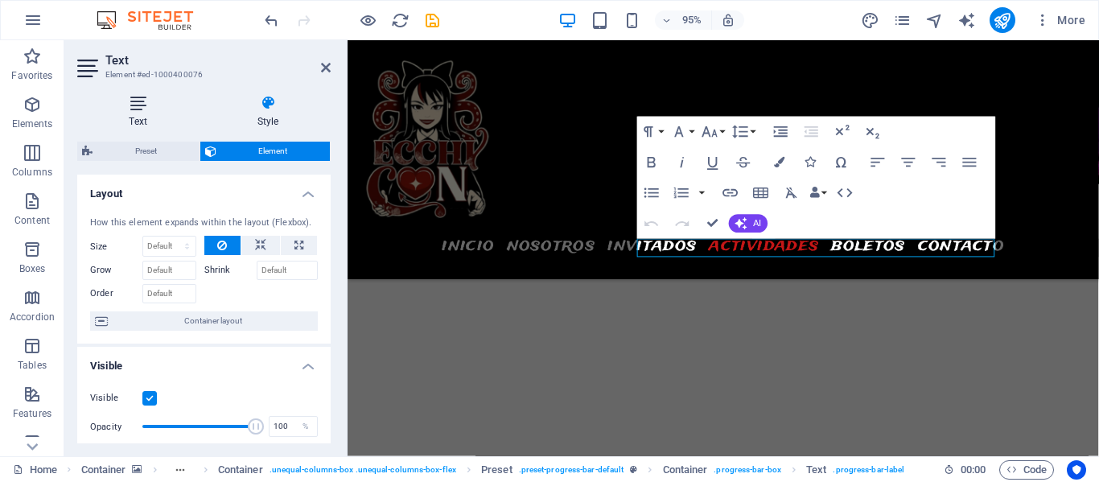
click at [139, 110] on icon at bounding box center [137, 103] width 121 height 16
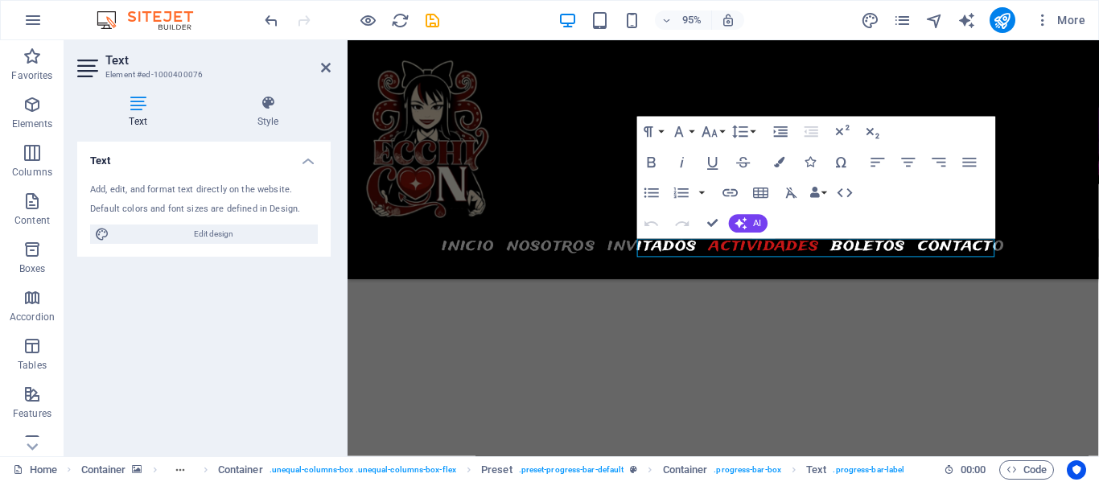
click at [158, 160] on h4 "Text" at bounding box center [203, 156] width 253 height 29
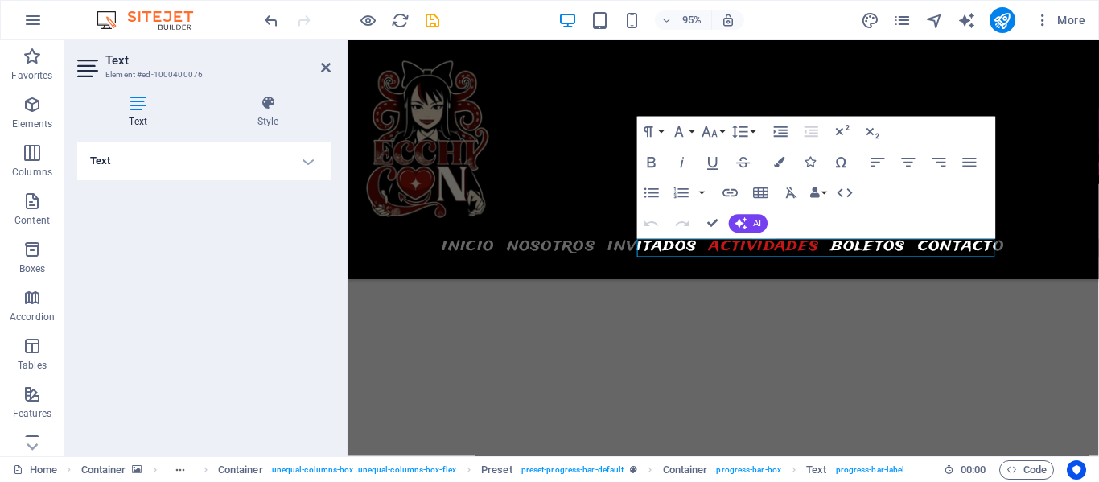
click at [160, 160] on h4 "Text" at bounding box center [203, 161] width 253 height 39
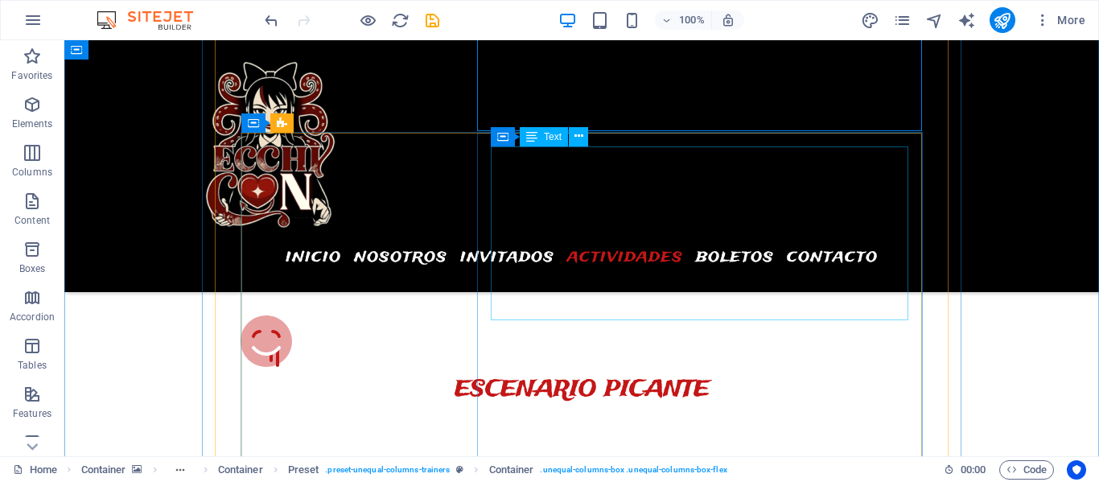
scroll to position [2433, 0]
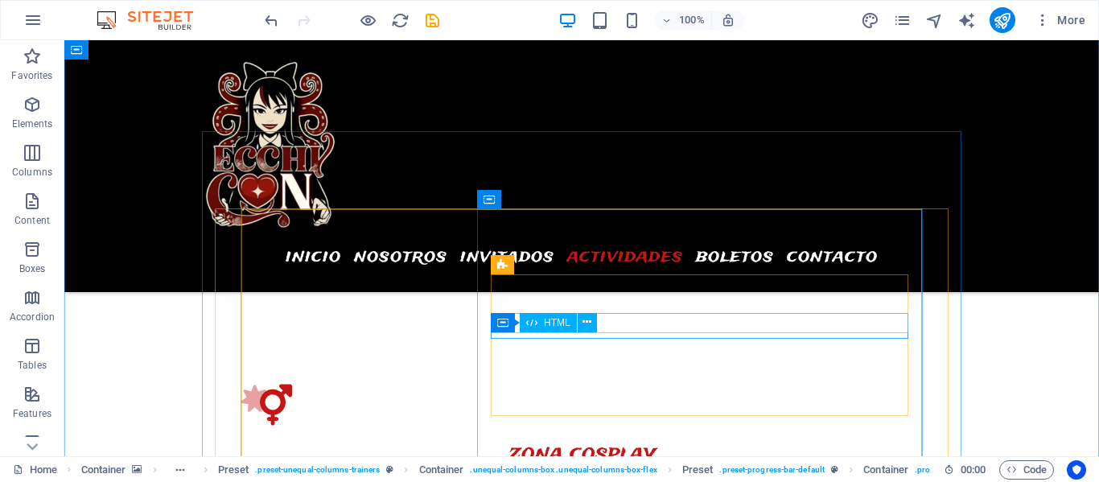
scroll to position [1926, 0]
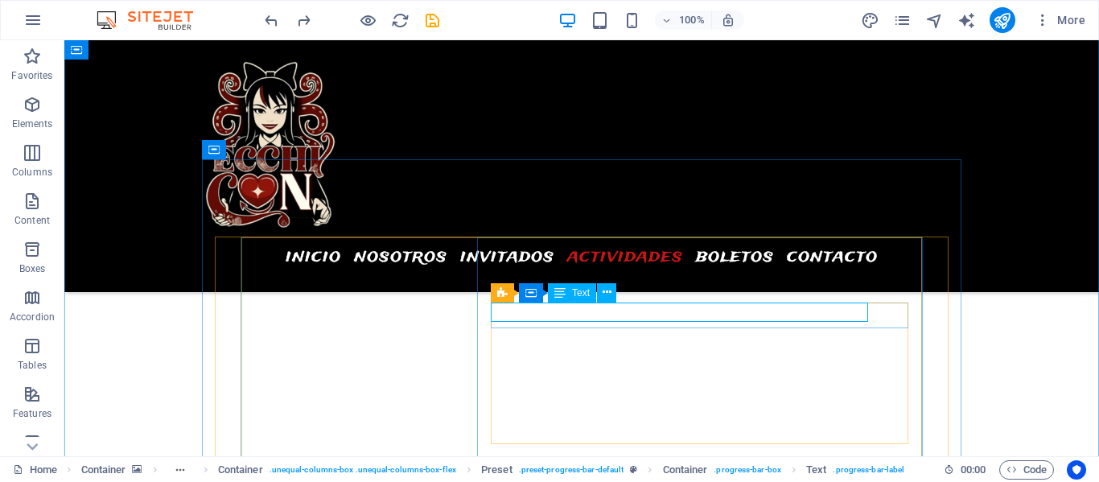
scroll to position [1949, 0]
click at [504, 294] on icon at bounding box center [502, 292] width 10 height 19
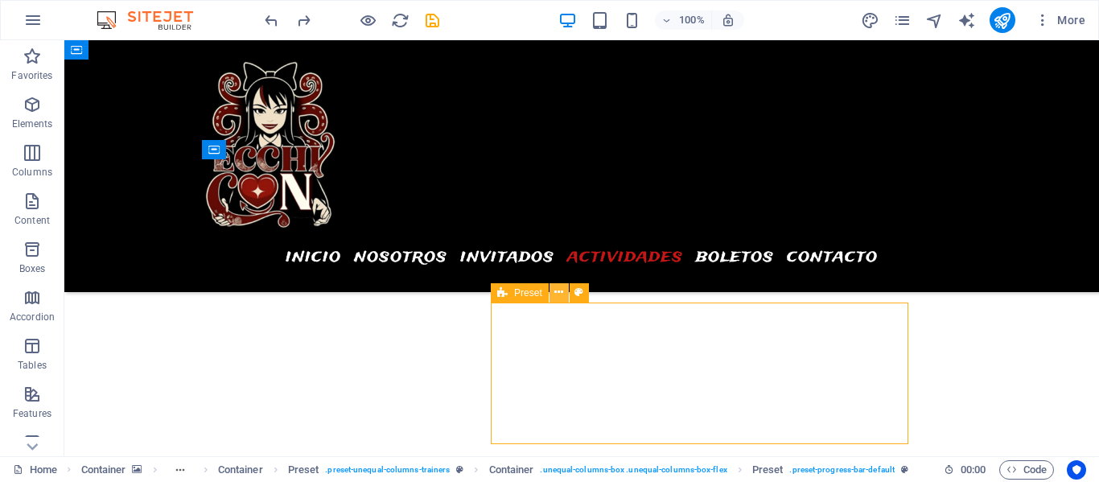
click at [557, 294] on icon at bounding box center [558, 292] width 9 height 17
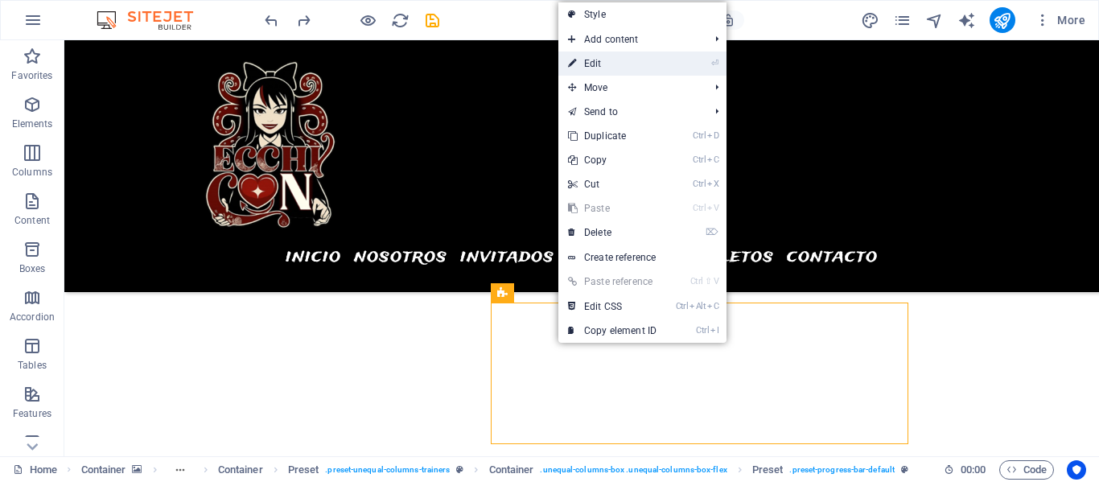
drag, startPoint x: 614, startPoint y: 66, endPoint x: 171, endPoint y: 119, distance: 446.4
click at [614, 66] on link "⏎ Edit" at bounding box center [612, 63] width 108 height 24
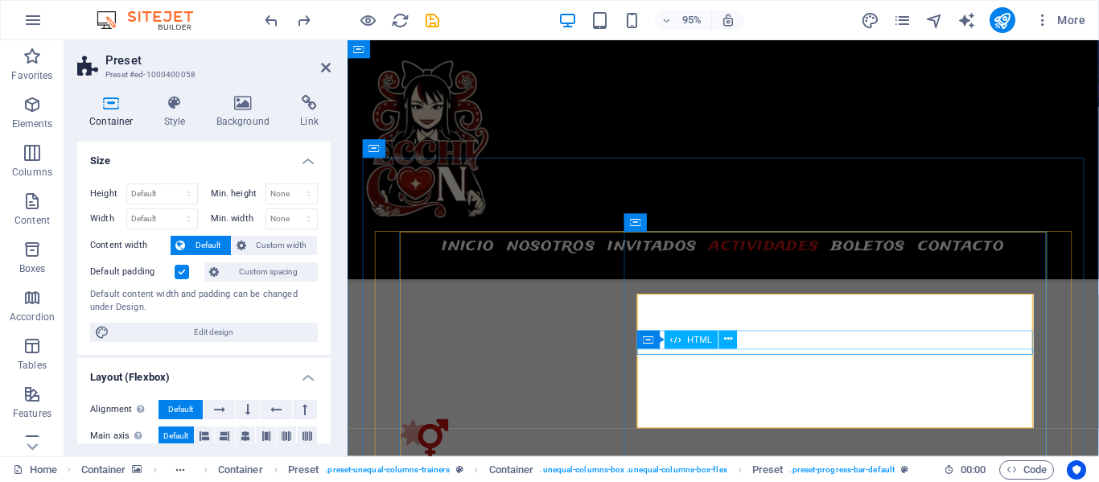
scroll to position [1944, 0]
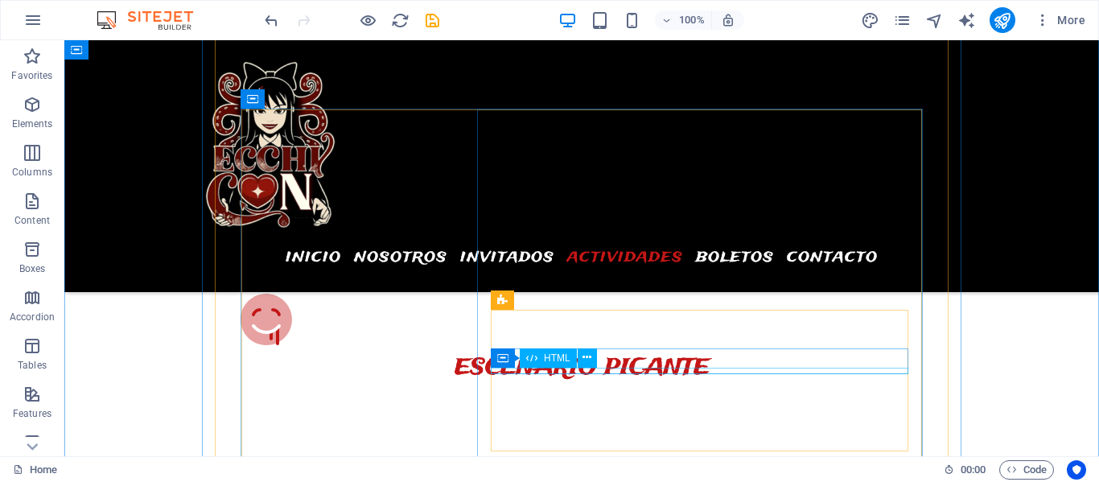
scroll to position [2471, 0]
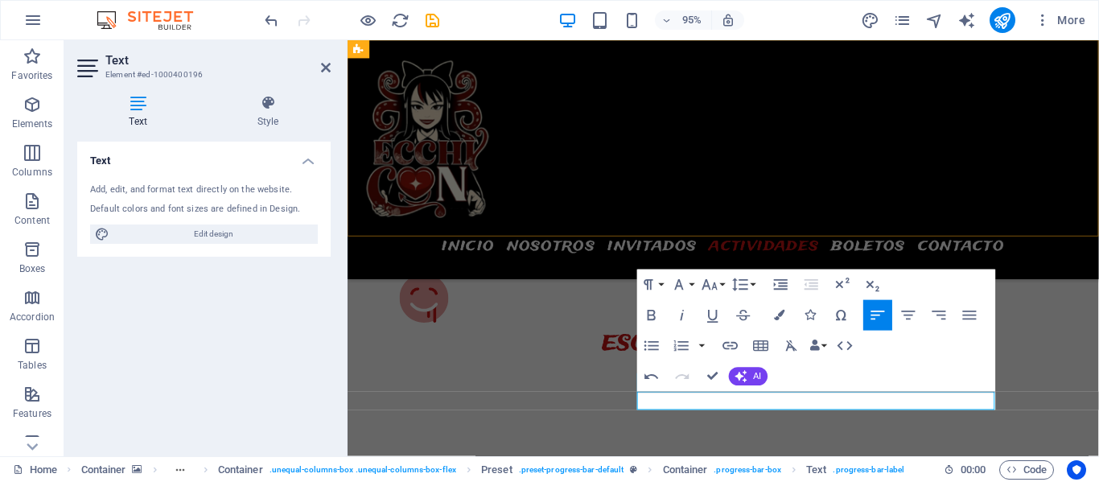
click at [774, 216] on div "Menu INICIO NOSOTROS INVITADOS ACTIVIDADES BOLETOS CONTACTO" at bounding box center [743, 166] width 791 height 252
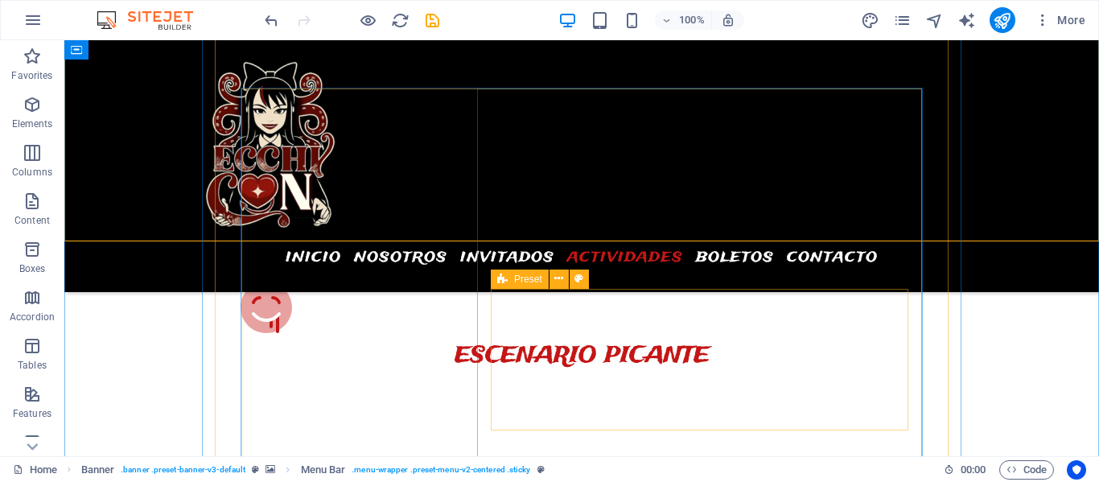
scroll to position [2502, 0]
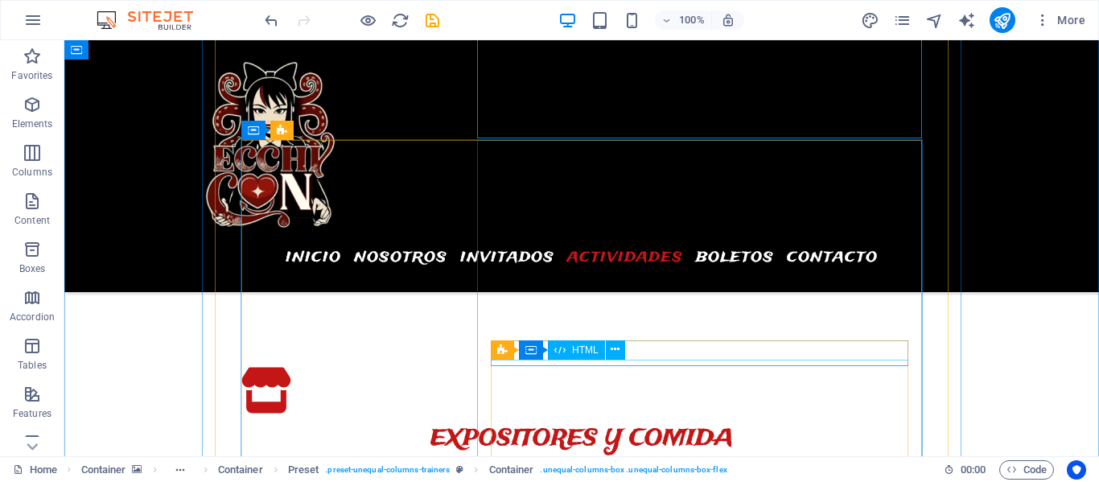
scroll to position [2825, 0]
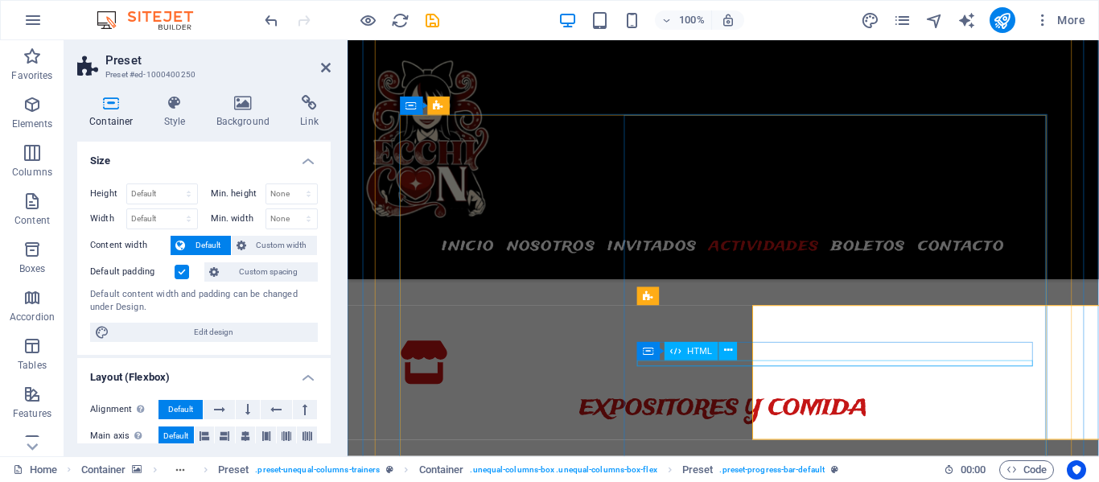
click at [678, 356] on icon at bounding box center [675, 351] width 10 height 19
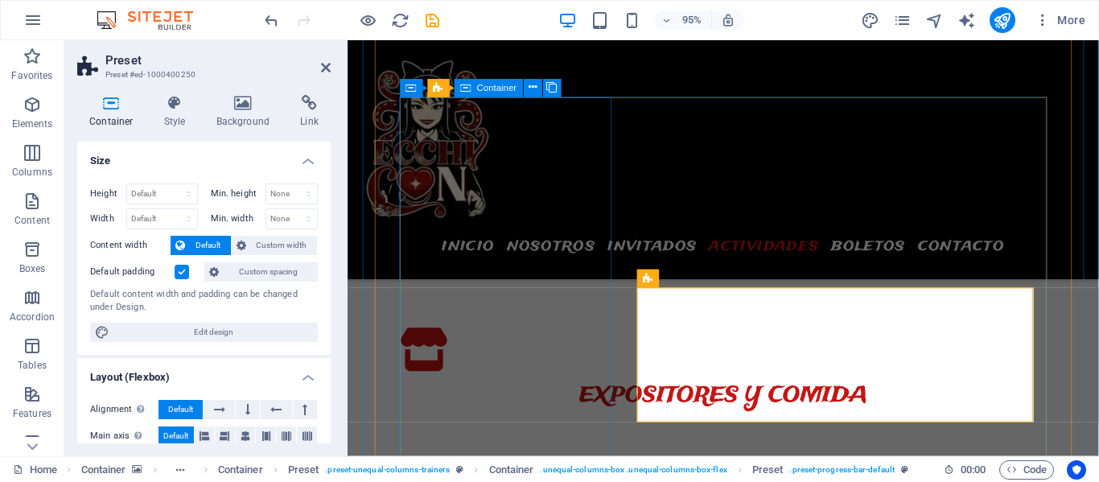
scroll to position [2850, 0]
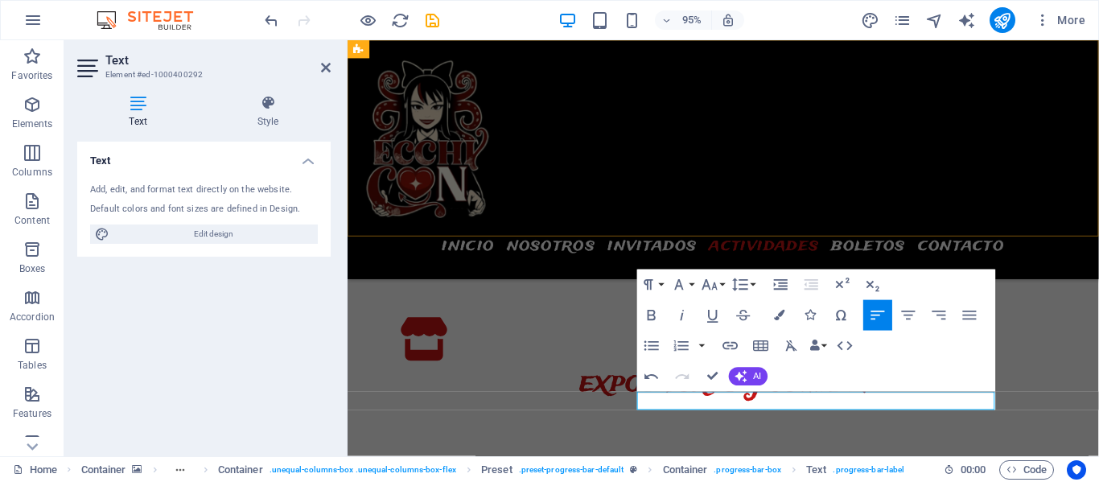
click at [755, 216] on div "Menu INICIO NOSOTROS INVITADOS ACTIVIDADES BOLETOS CONTACTO" at bounding box center [743, 166] width 791 height 252
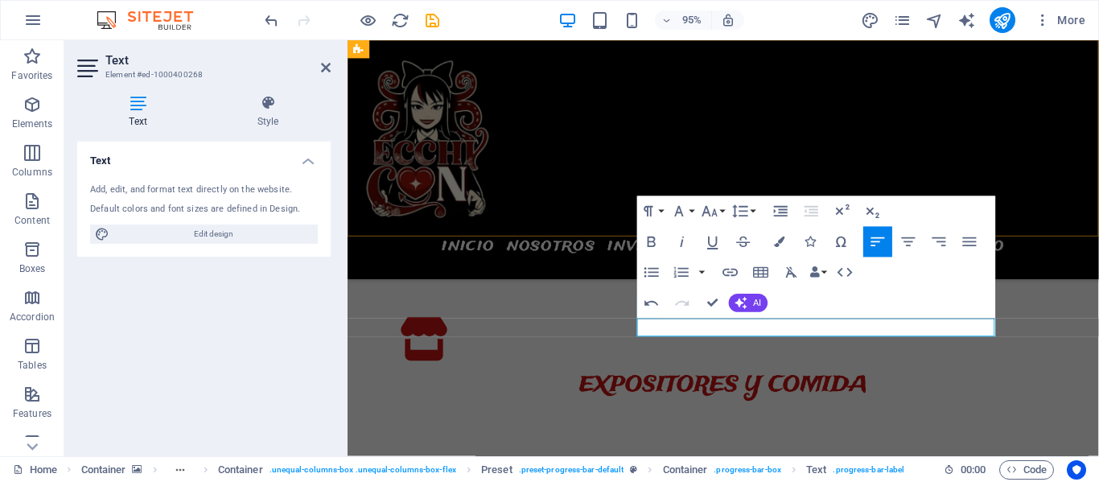
click at [595, 191] on div "Menu INICIO NOSOTROS INVITADOS ACTIVIDADES BOLETOS CONTACTO" at bounding box center [743, 166] width 791 height 252
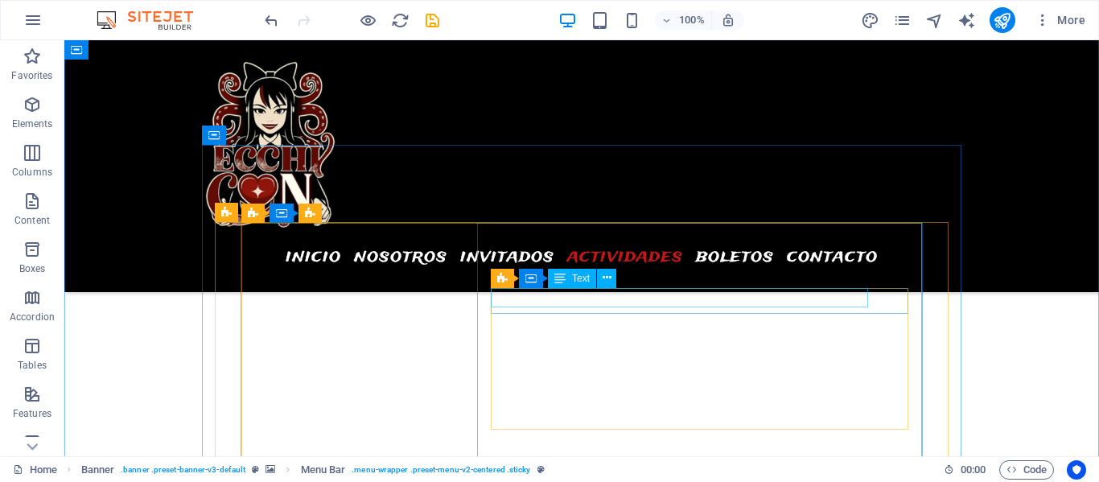
scroll to position [1970, 0]
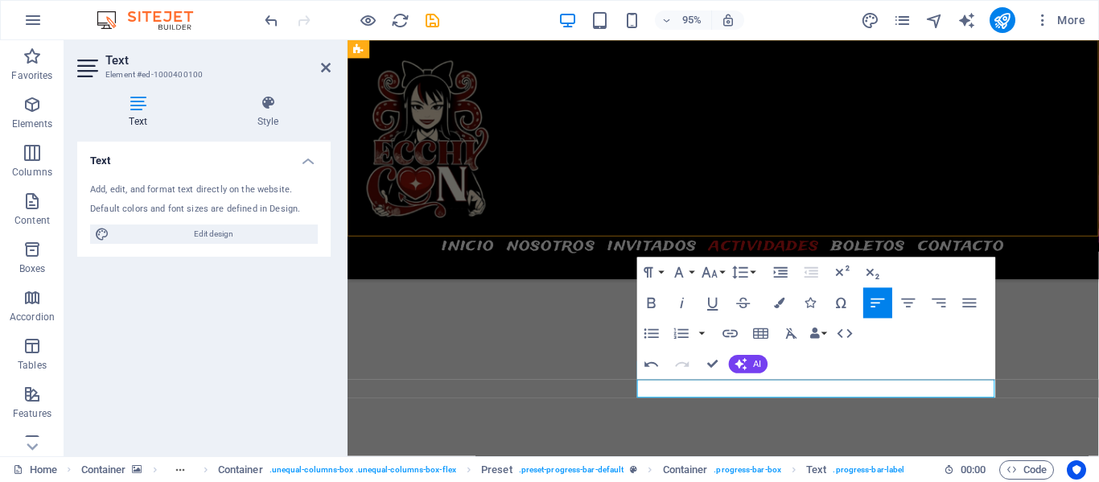
click at [835, 183] on div "Menu INICIO NOSOTROS INVITADOS ACTIVIDADES BOLETOS CONTACTO" at bounding box center [743, 166] width 791 height 252
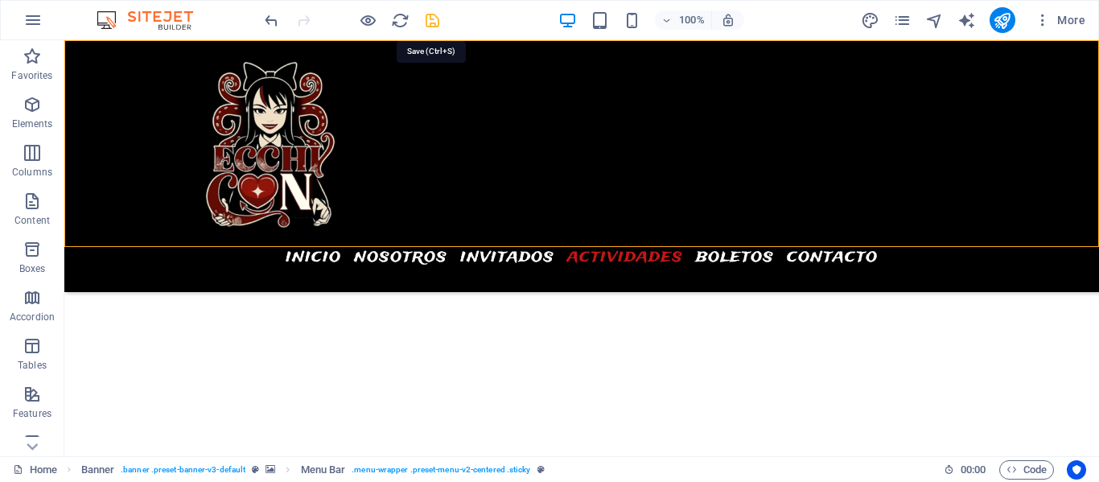
click at [434, 20] on icon "save" at bounding box center [432, 20] width 19 height 19
checkbox input "false"
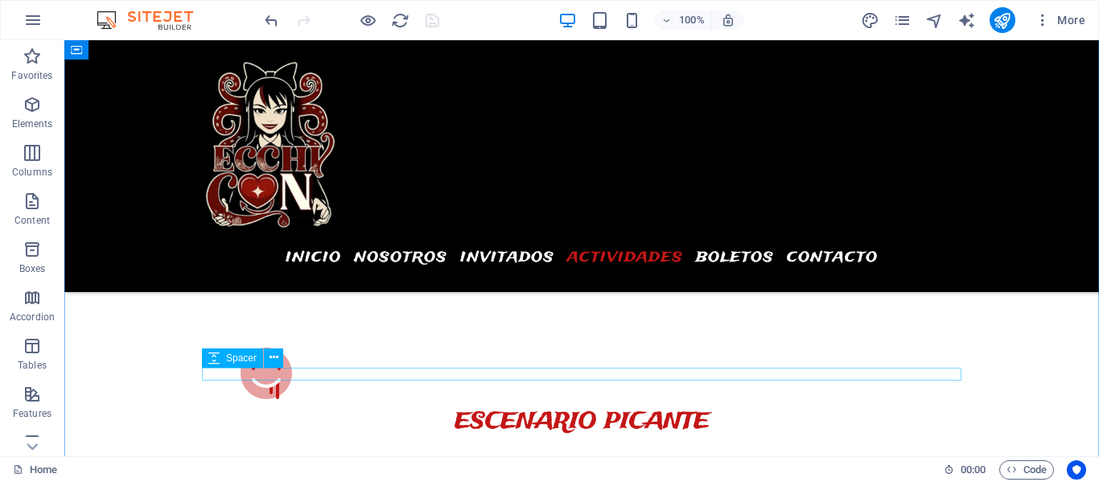
scroll to position [3169, 0]
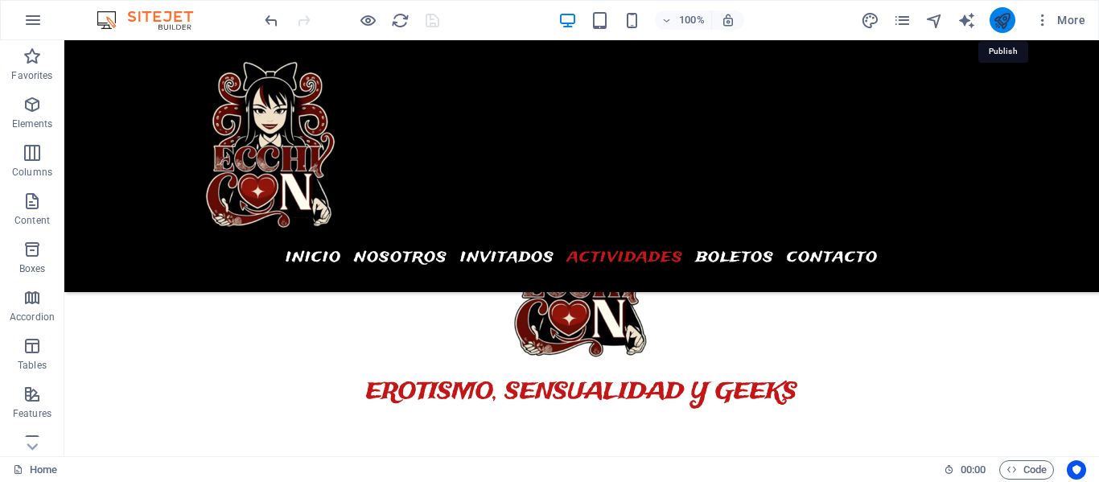
click at [1000, 18] on icon "publish" at bounding box center [1002, 20] width 19 height 19
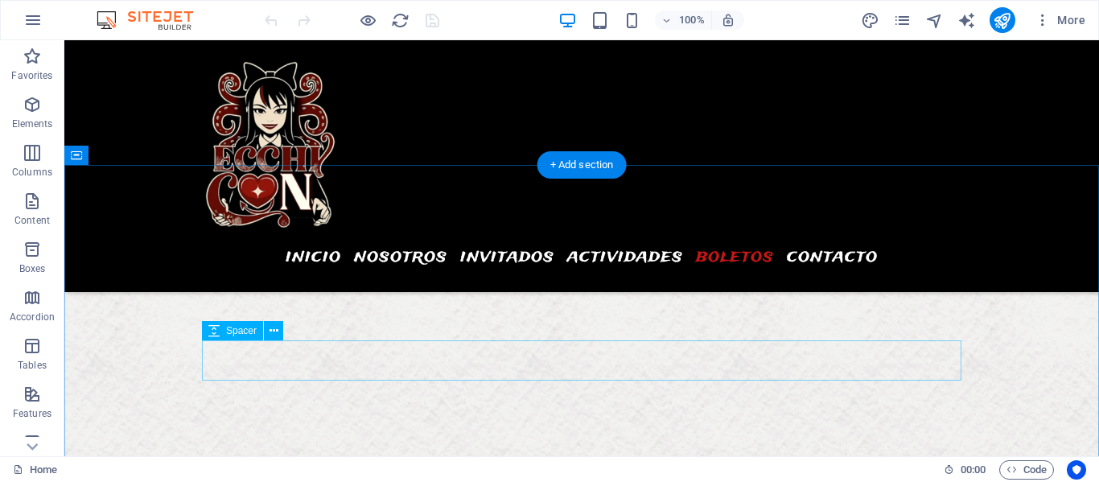
scroll to position [6344, 0]
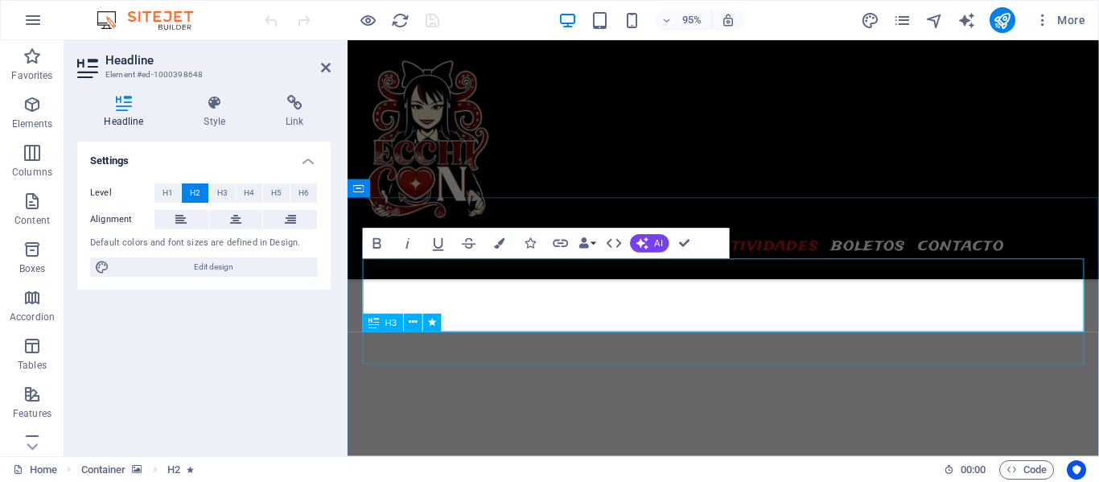
scroll to position [6228, 0]
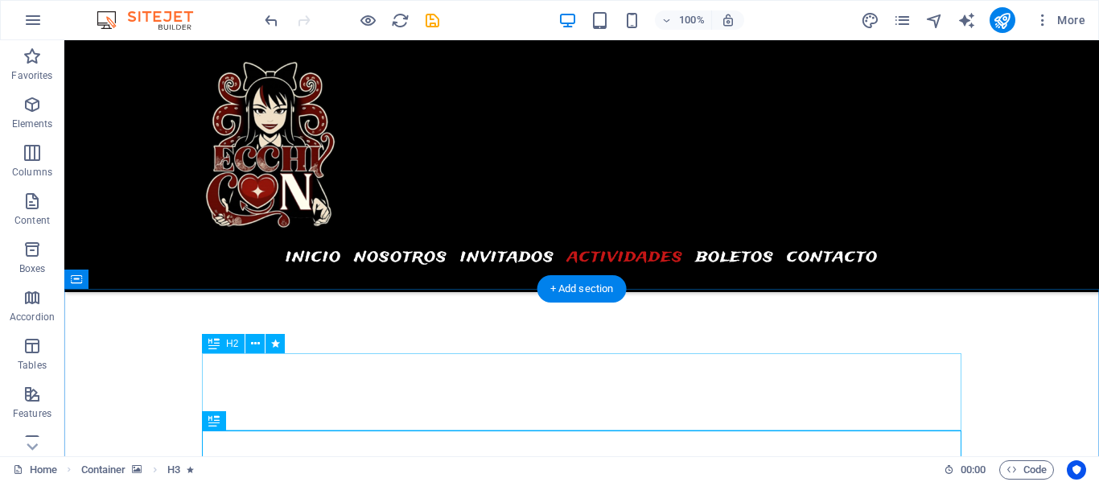
scroll to position [6314, 0]
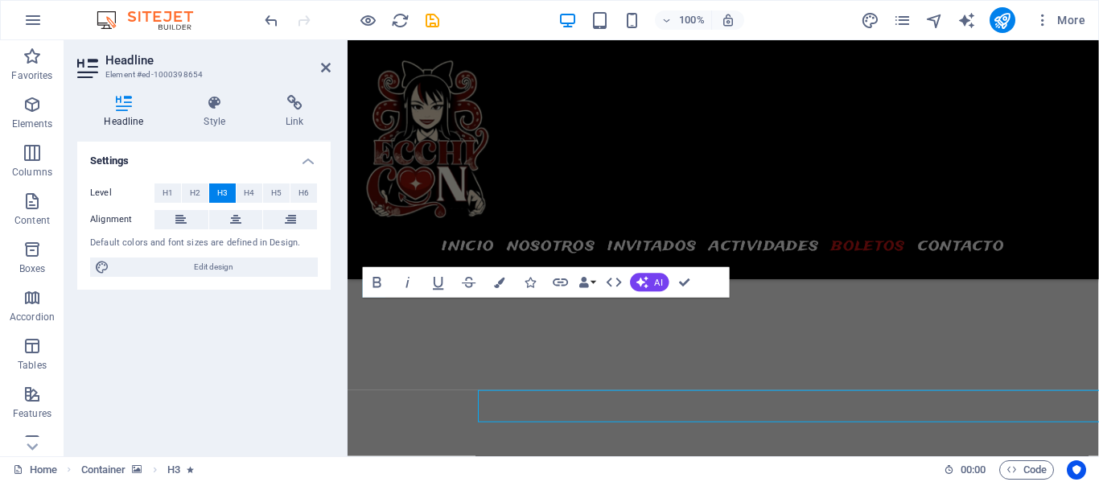
scroll to position [6265, 0]
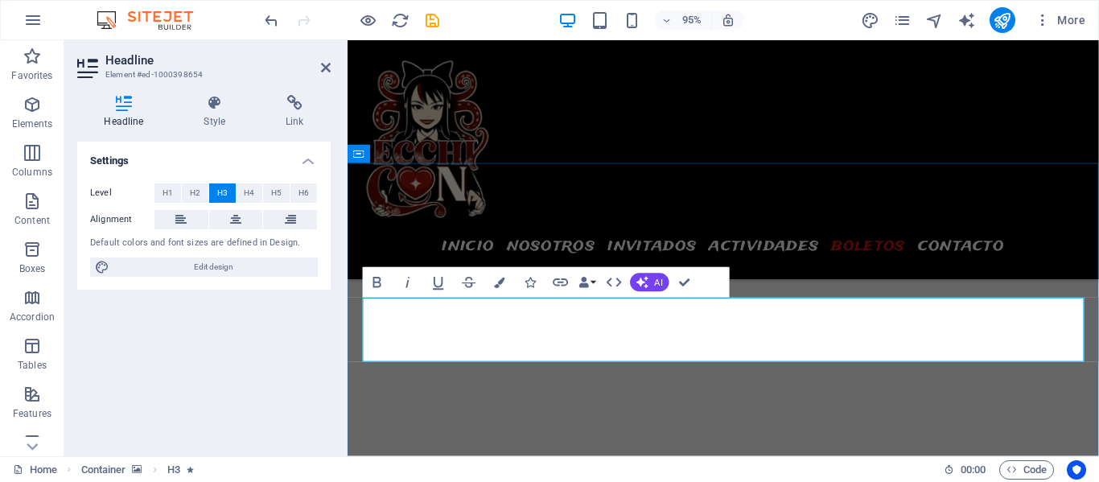
drag, startPoint x: 742, startPoint y: 331, endPoint x: 911, endPoint y: 333, distance: 168.9
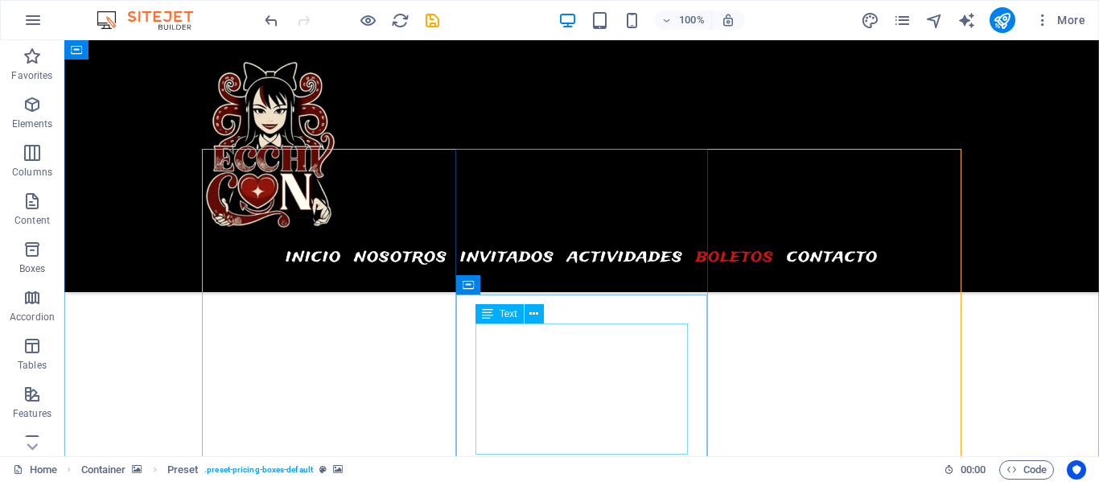
scroll to position [6599, 0]
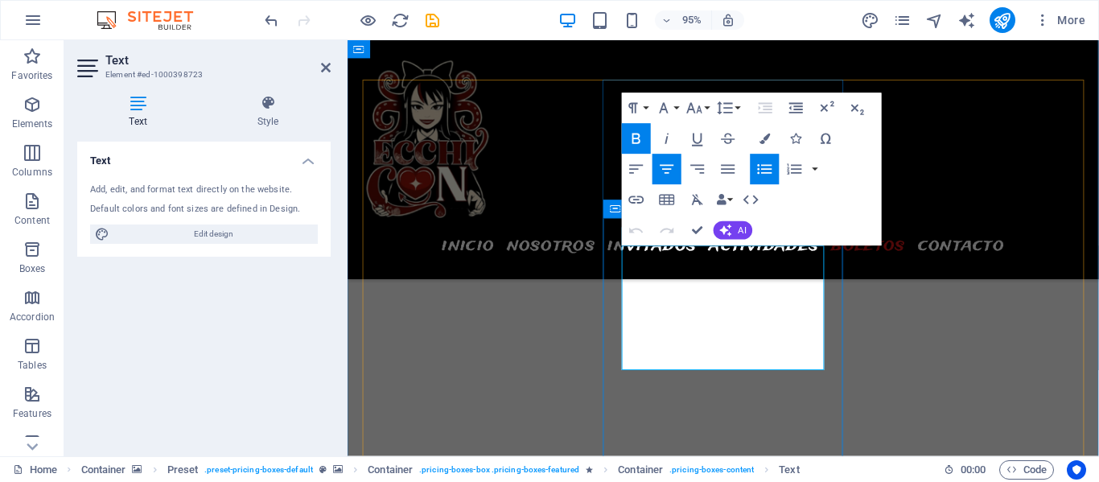
scroll to position [6541, 0]
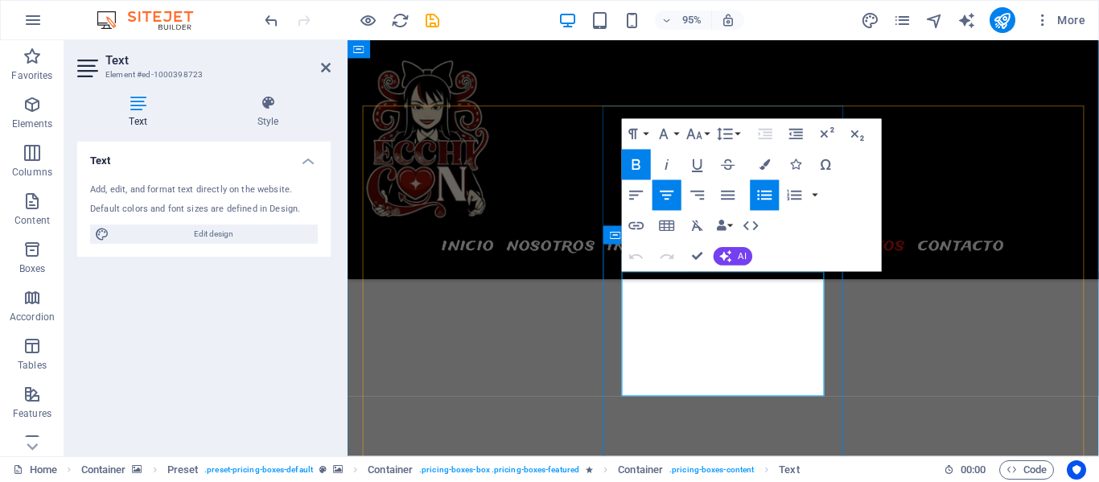
drag, startPoint x: 704, startPoint y: 302, endPoint x: 785, endPoint y: 301, distance: 81.2
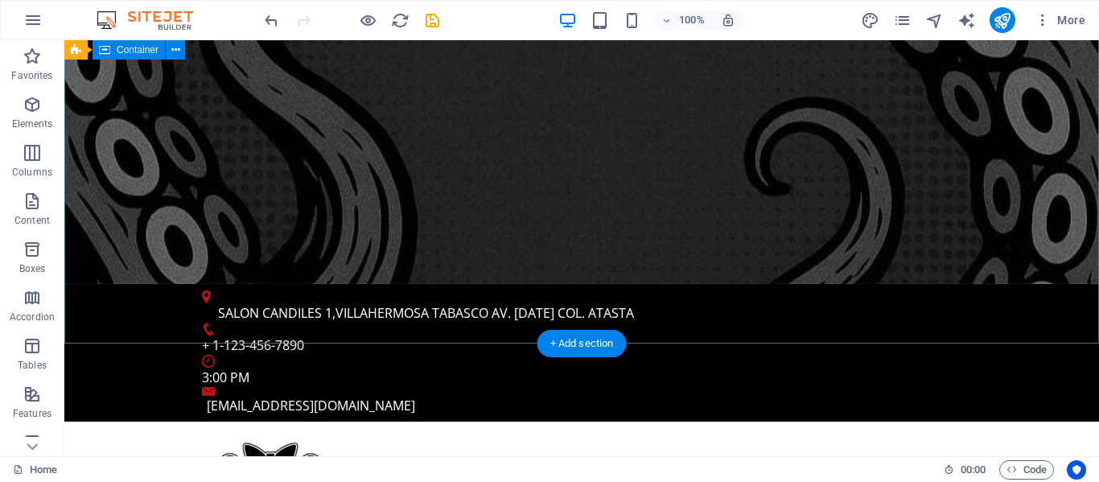
scroll to position [0, 0]
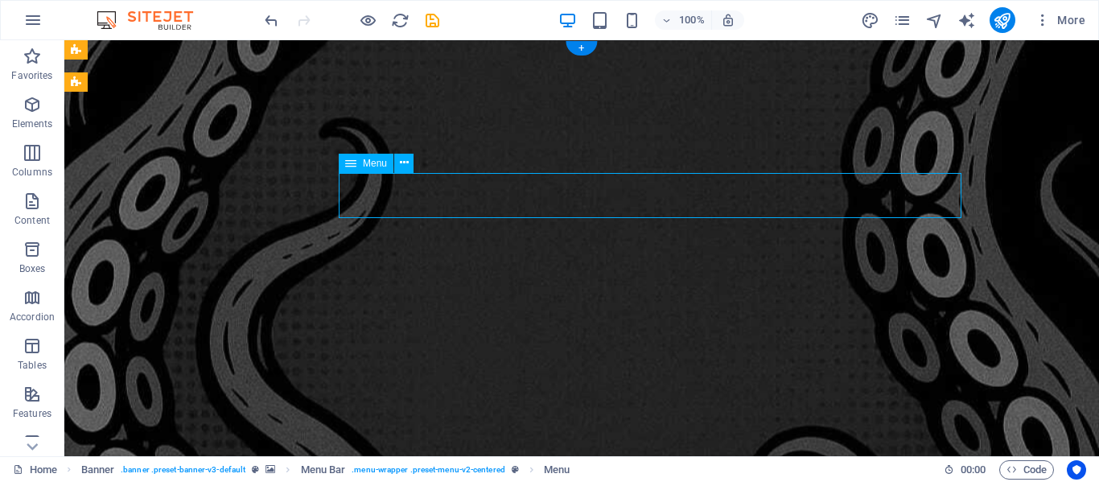
select select
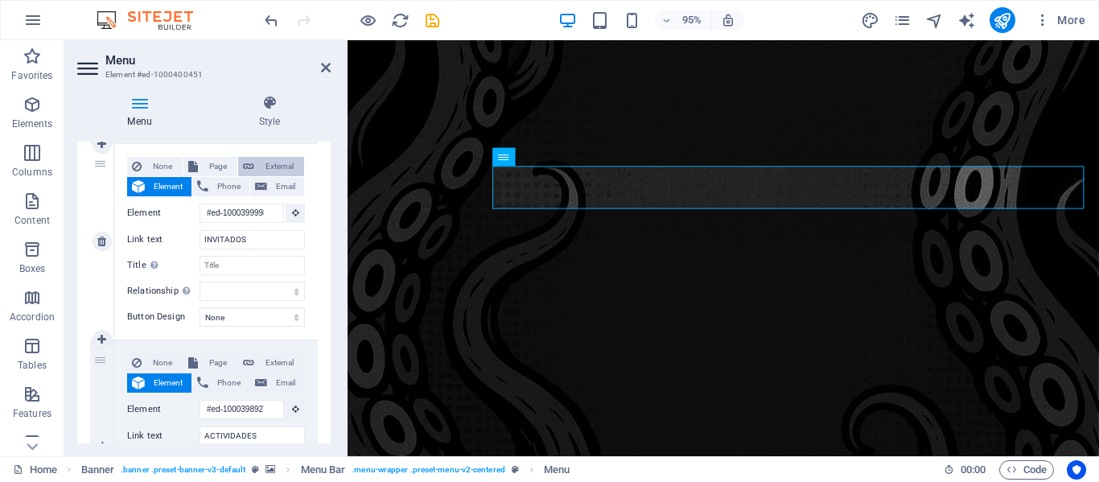
click at [270, 171] on span "External" at bounding box center [279, 166] width 40 height 19
select select
select select "blank"
select select
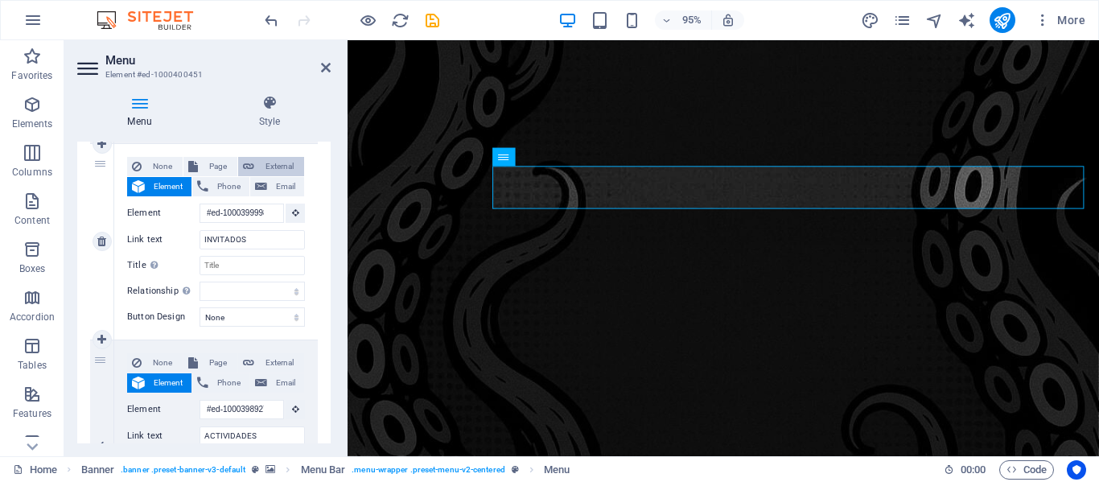
select select
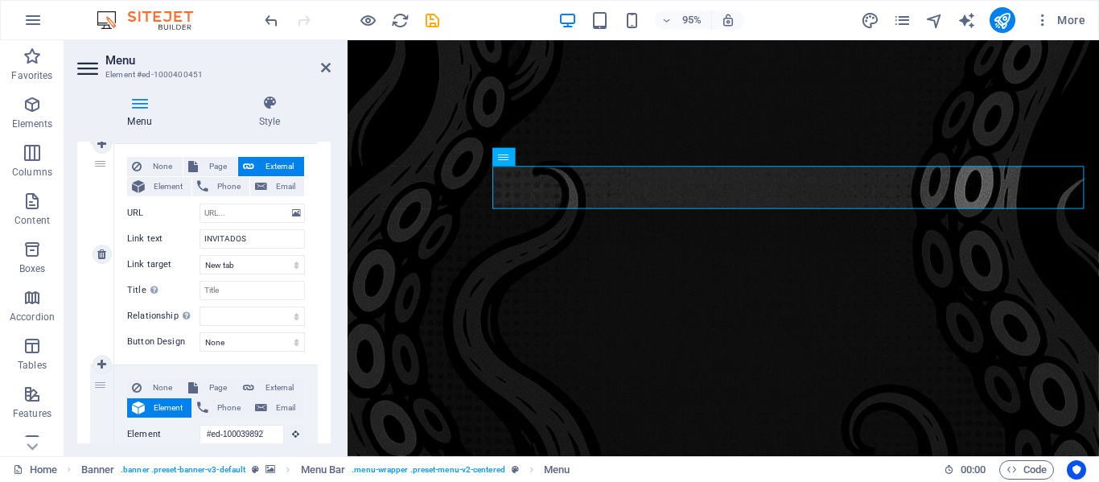
click at [270, 171] on span "External" at bounding box center [279, 166] width 40 height 19
click at [162, 171] on span "None" at bounding box center [161, 166] width 31 height 19
select select
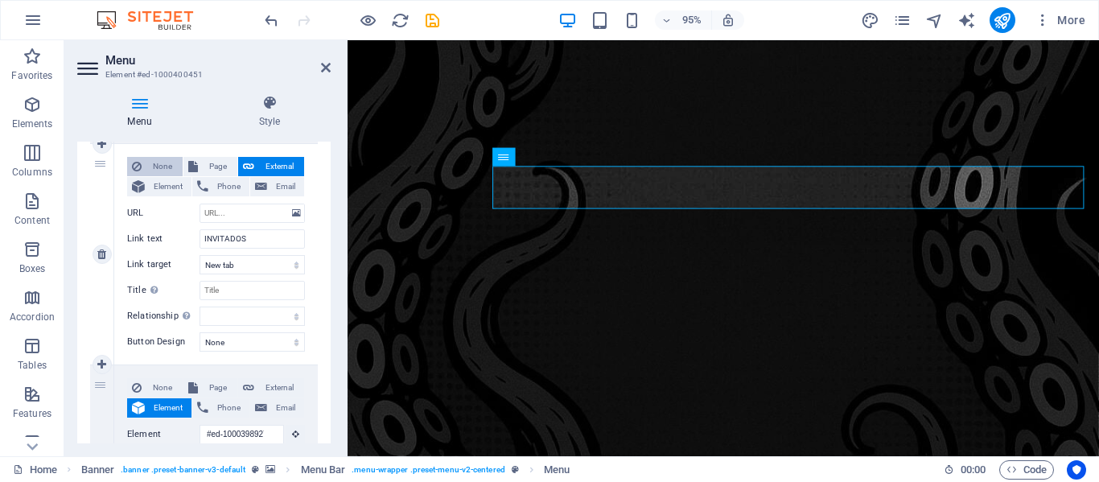
select select
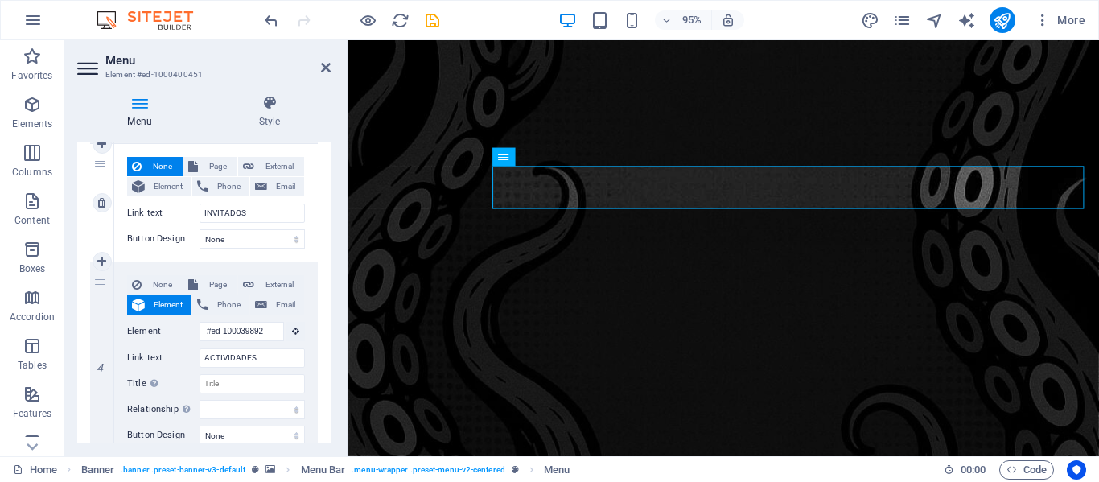
click at [162, 171] on span "None" at bounding box center [161, 166] width 31 height 19
click at [165, 183] on span "Element" at bounding box center [168, 186] width 37 height 19
select select
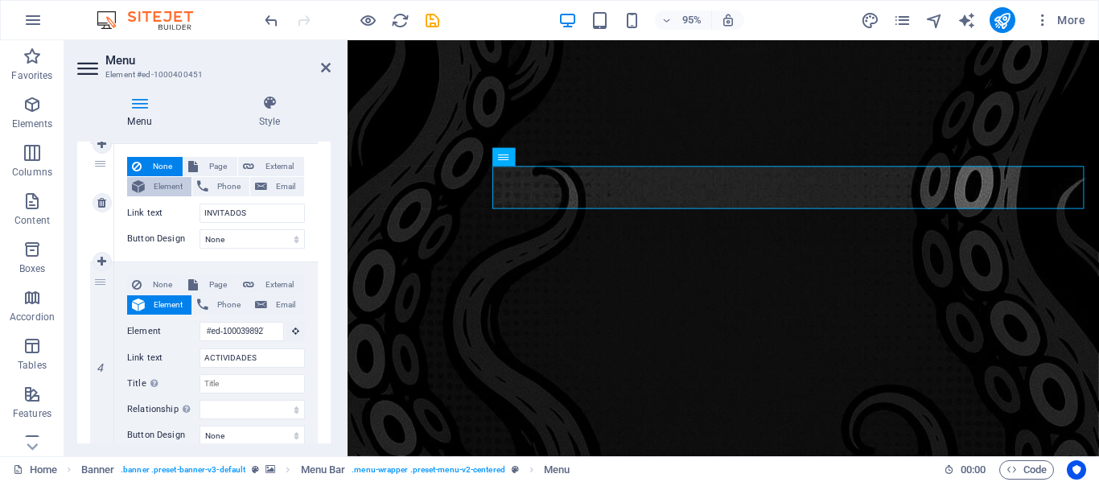
select select
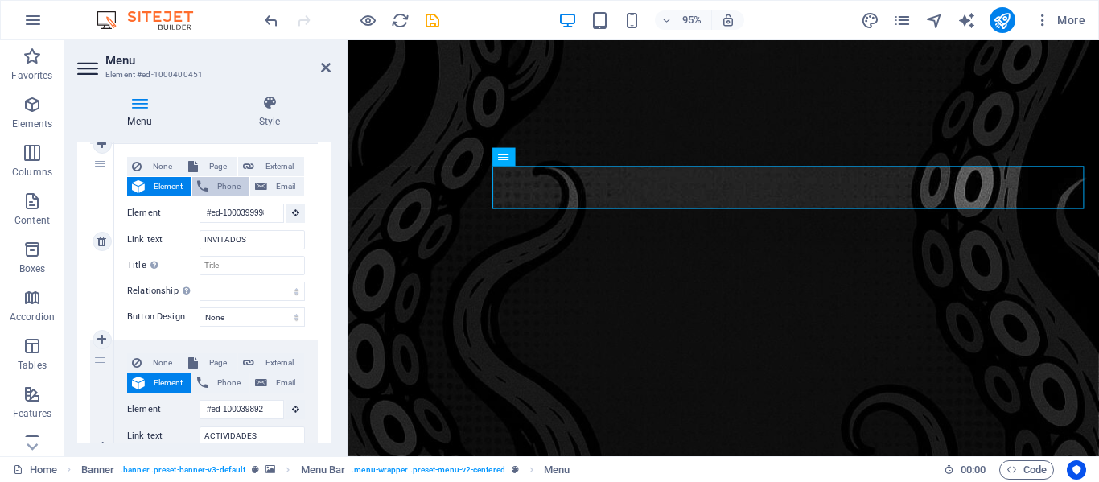
click at [214, 185] on span "Phone" at bounding box center [228, 186] width 31 height 19
select select
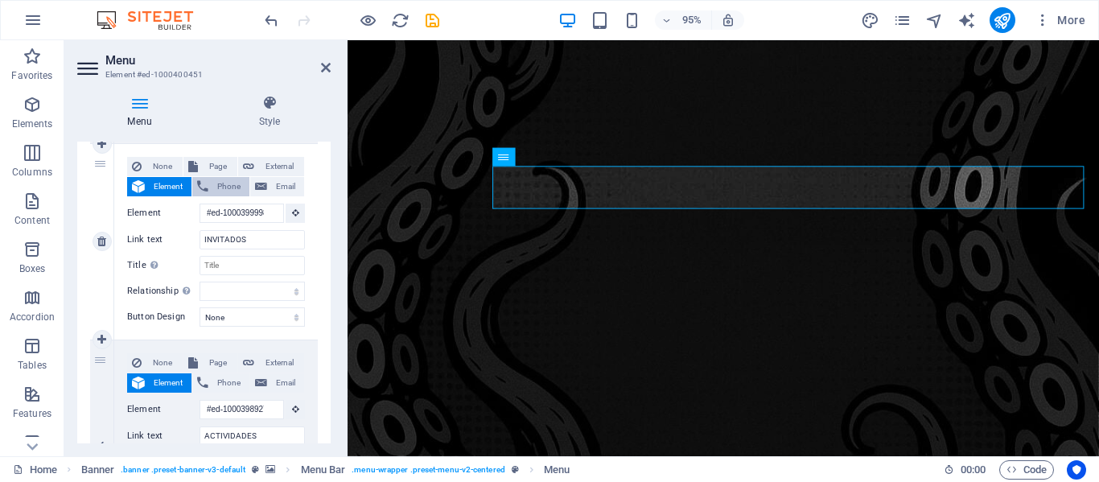
select select
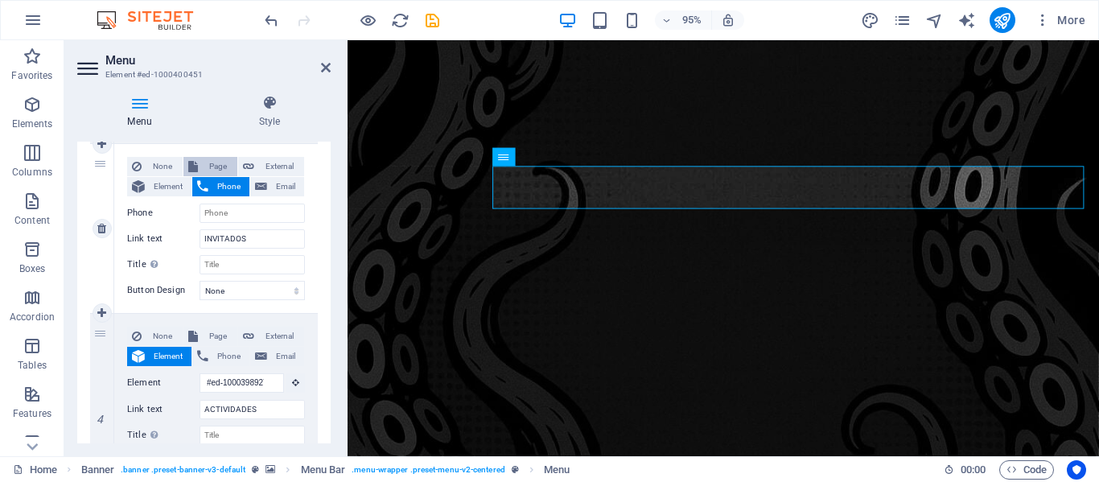
click at [212, 167] on span "Page" at bounding box center [218, 166] width 30 height 19
select select
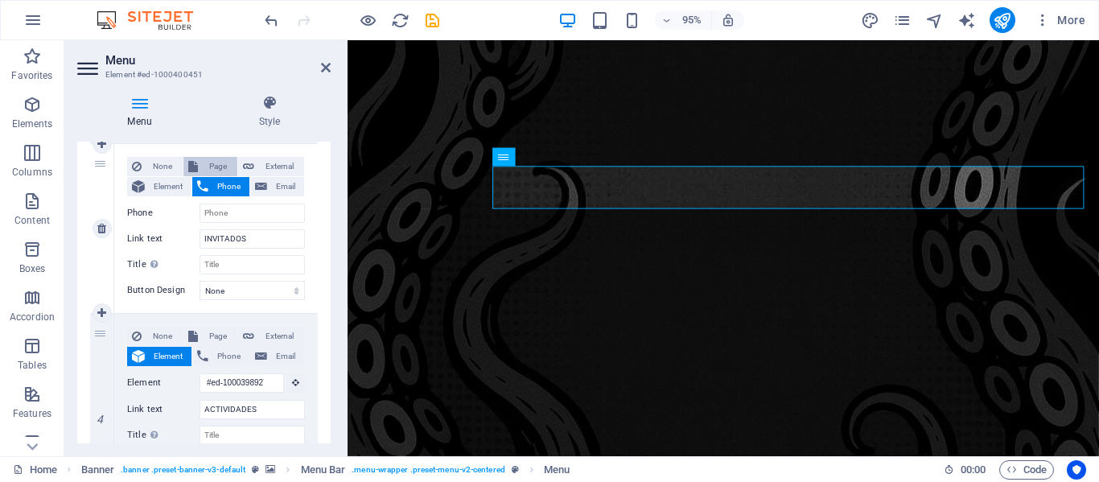
select select
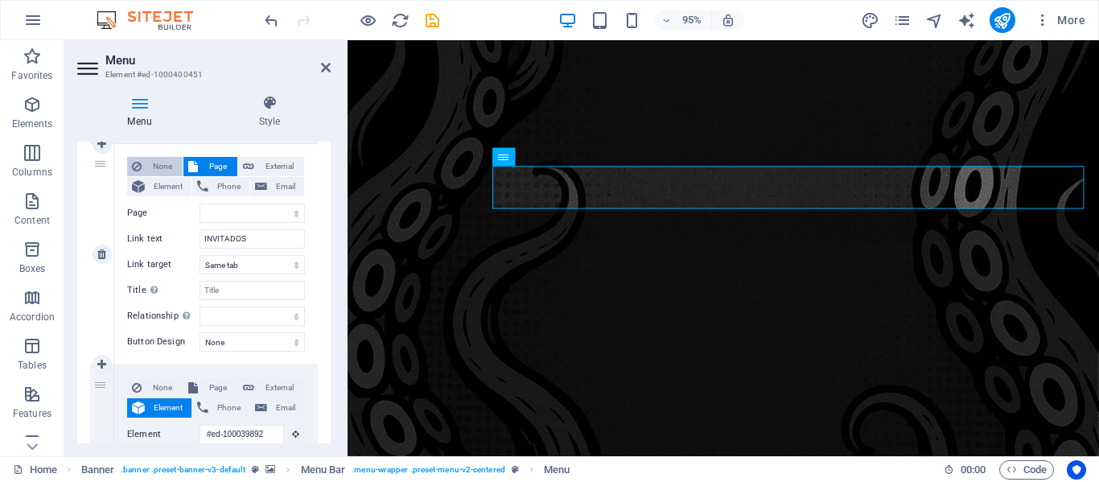
click at [145, 167] on button "None" at bounding box center [155, 166] width 56 height 19
select select
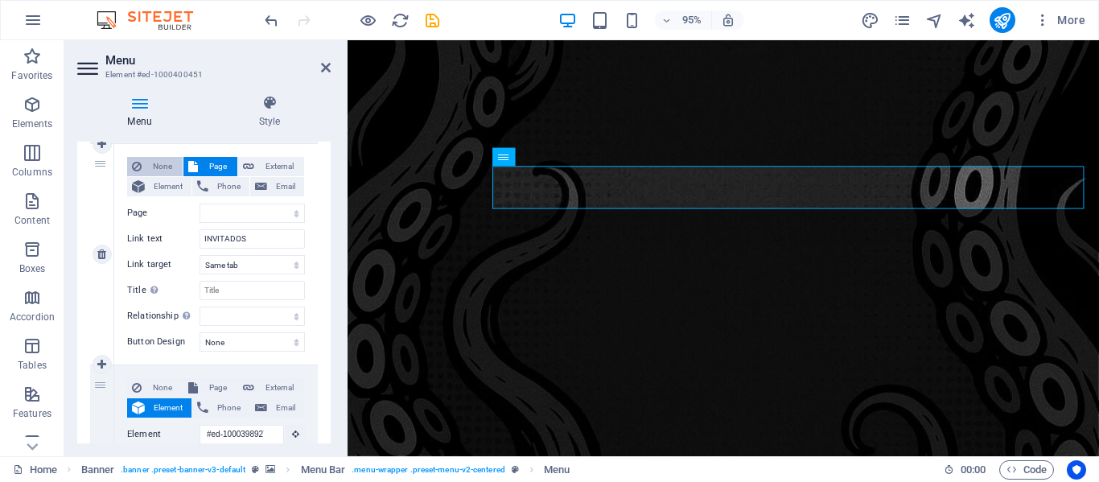
select select
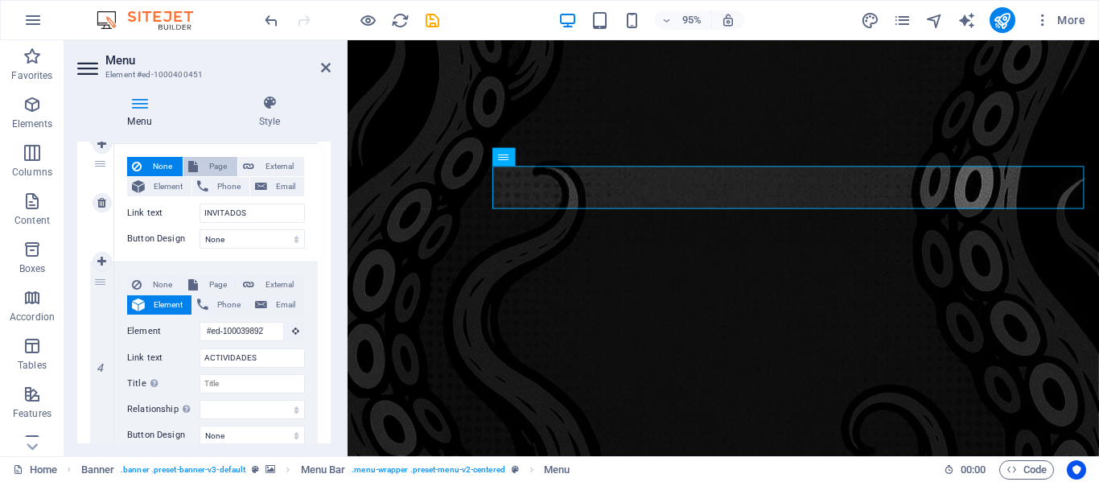
click at [212, 174] on span "Page" at bounding box center [218, 166] width 30 height 19
select select
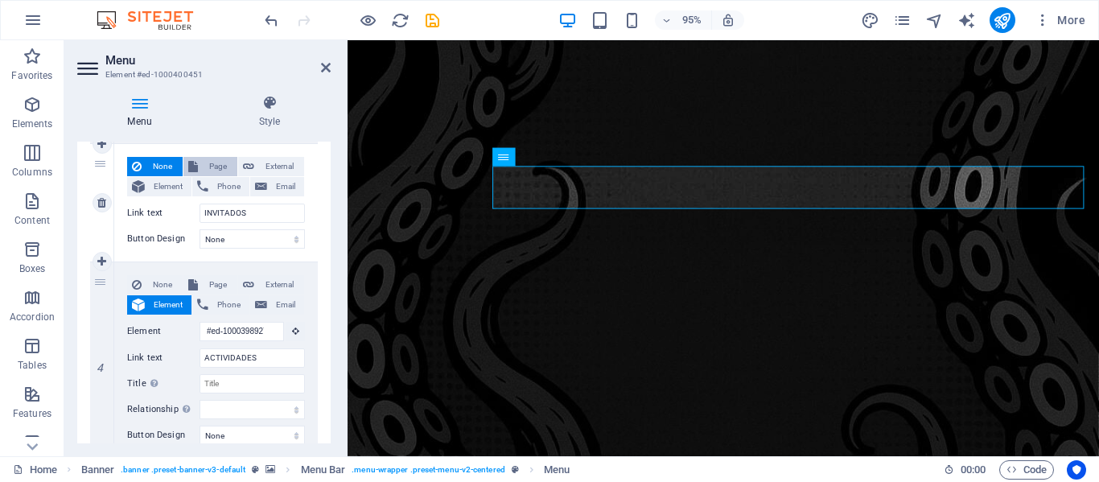
select select
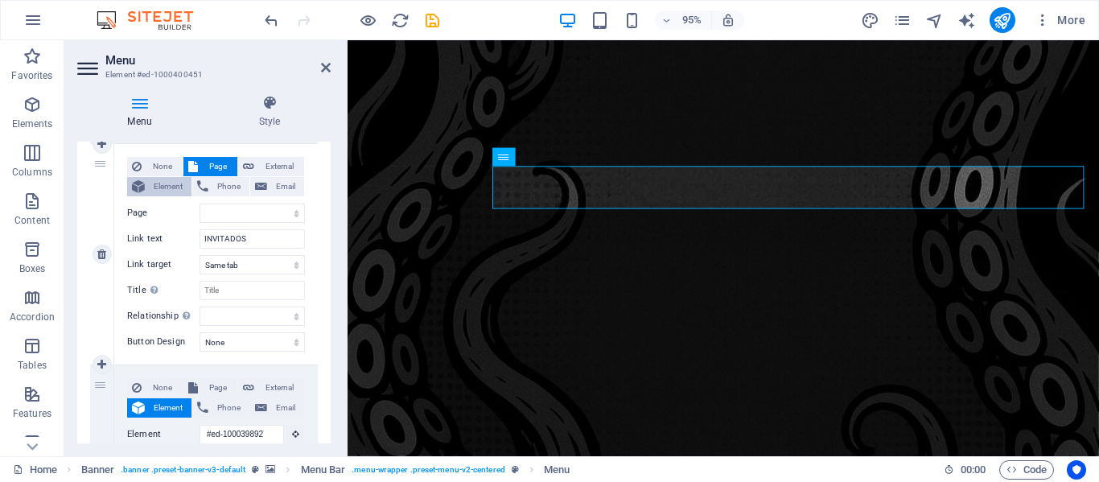
click at [162, 189] on span "Element" at bounding box center [168, 186] width 37 height 19
select select
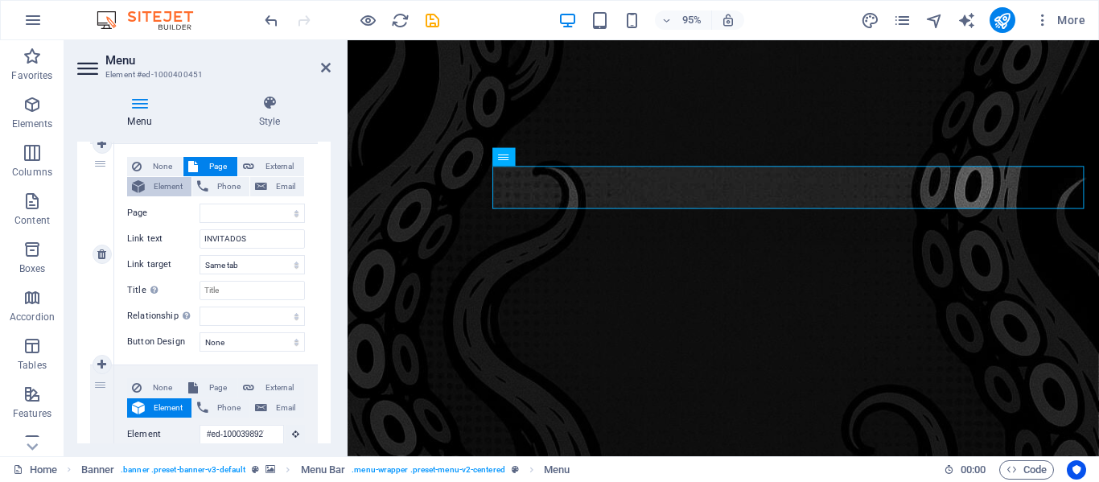
select select
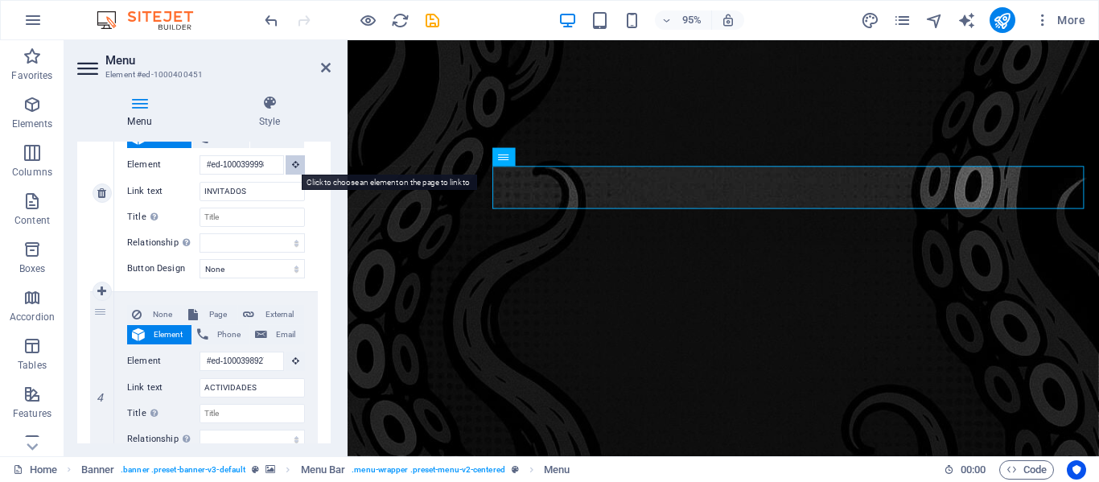
click at [292, 167] on icon at bounding box center [295, 164] width 7 height 8
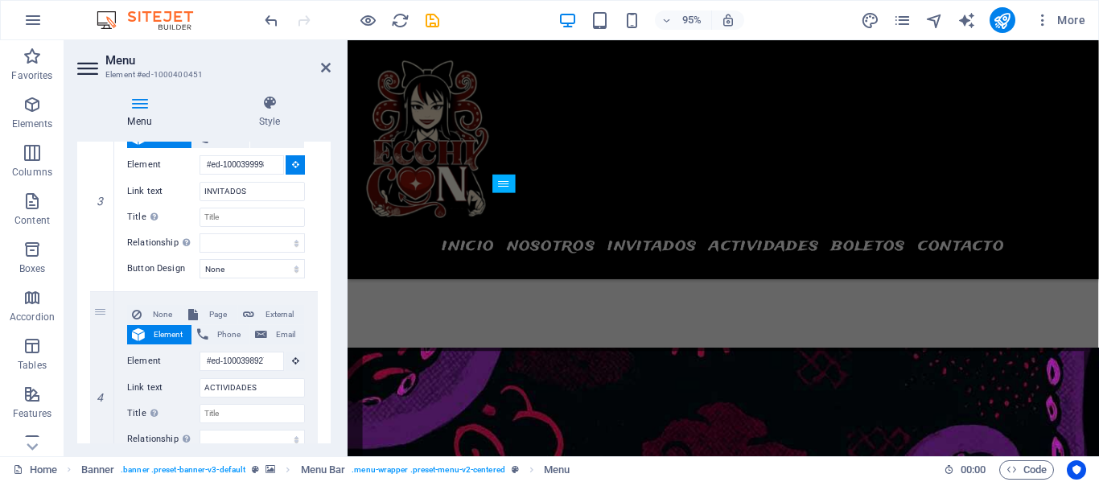
scroll to position [1741, 0]
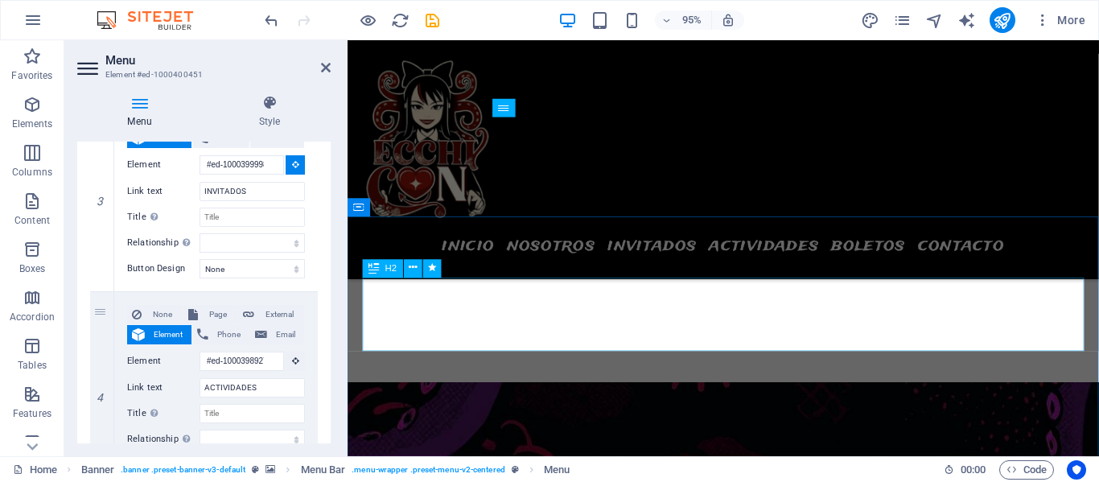
select select
type input "#ed-1000400001"
select select
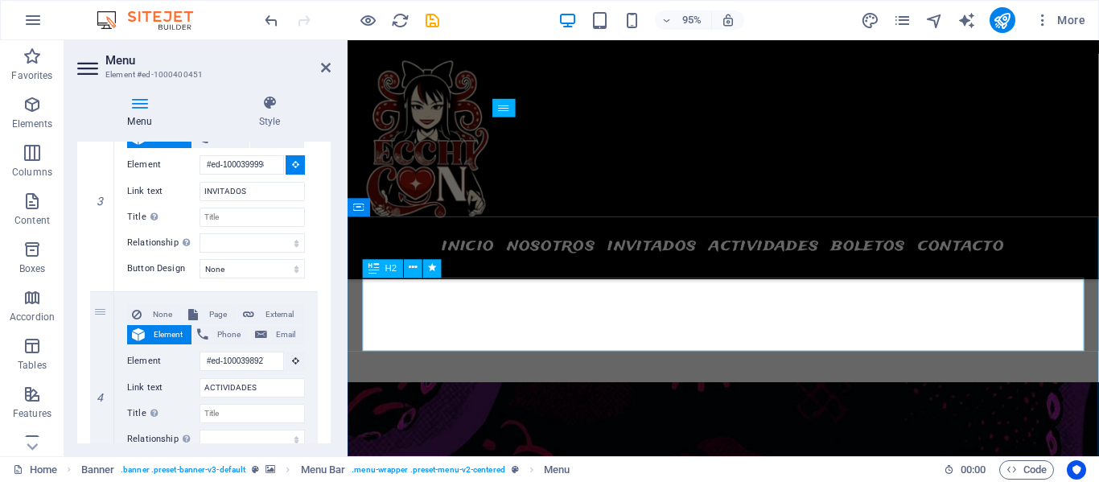
select select
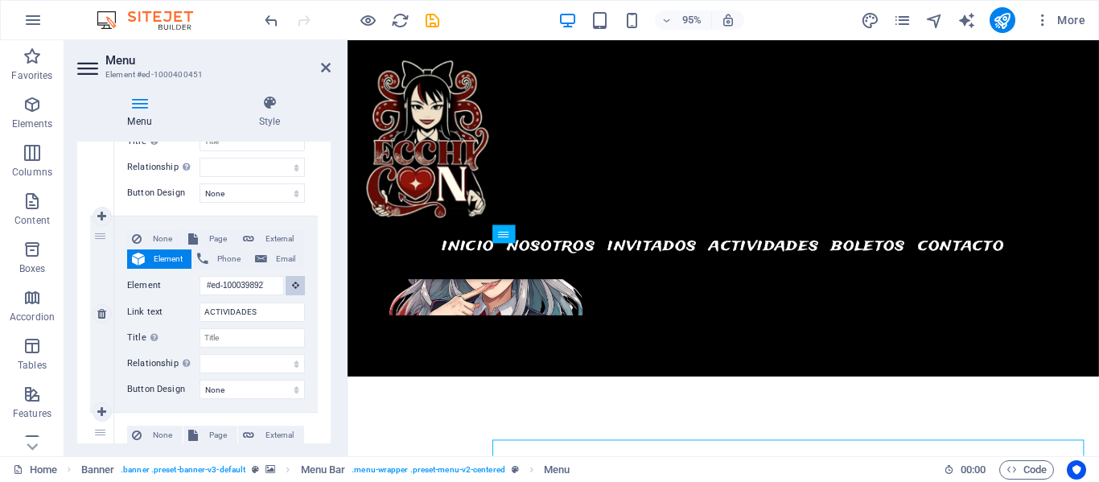
scroll to position [1327, 0]
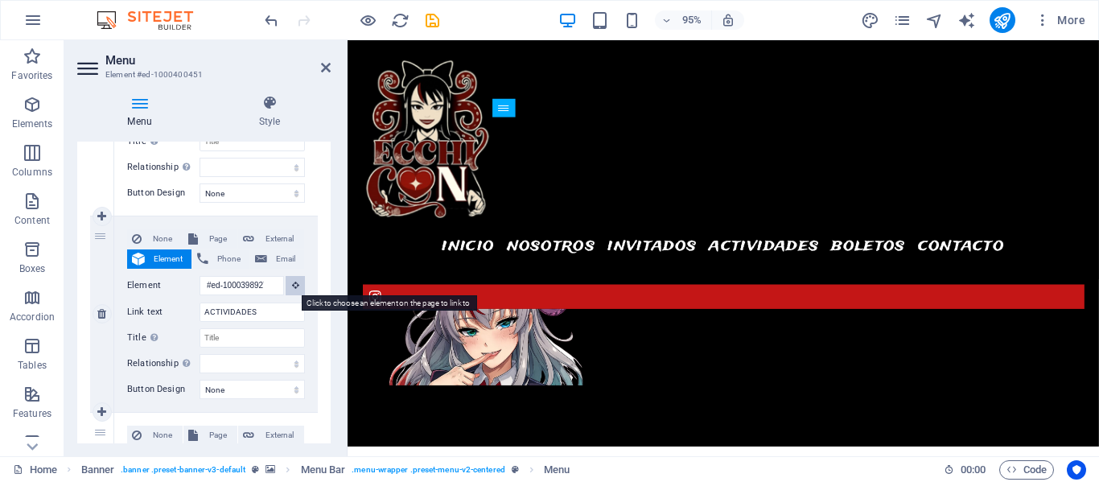
click at [295, 284] on icon at bounding box center [295, 285] width 7 height 8
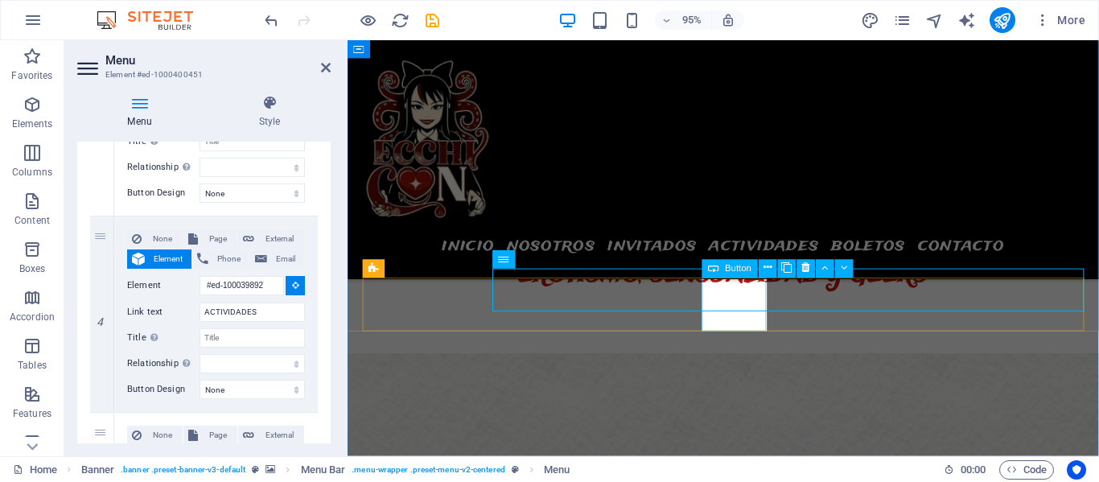
scroll to position [3104, 0]
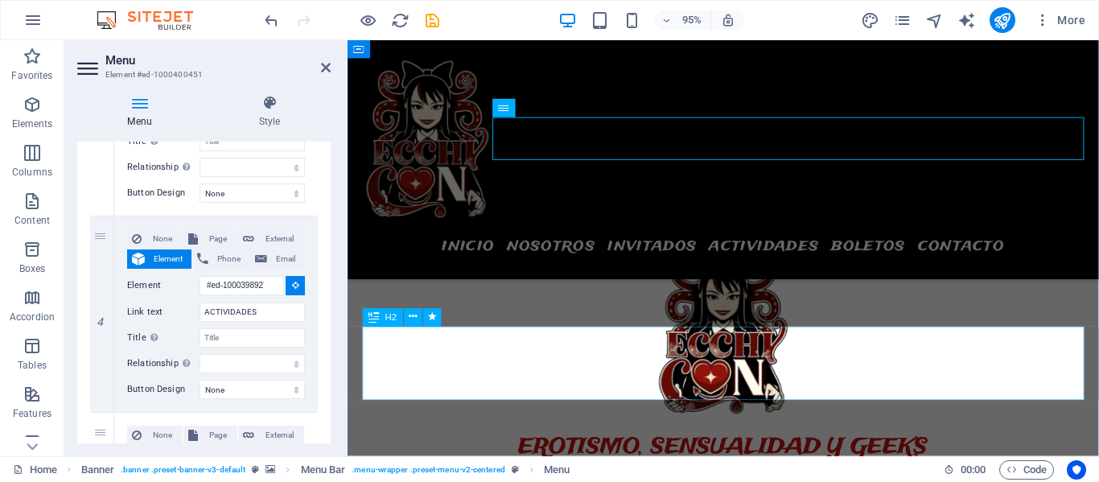
select select
type input "#ed-1000398945"
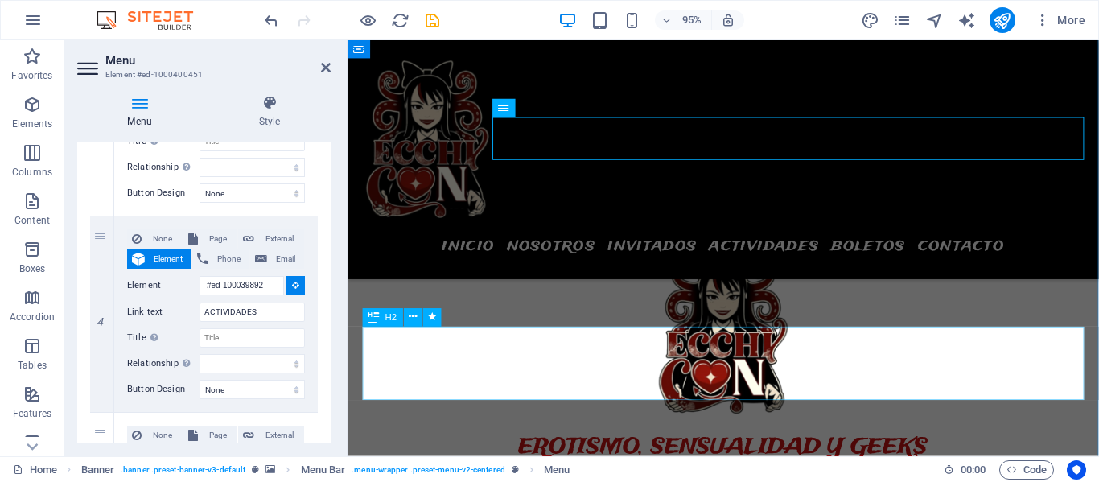
select select
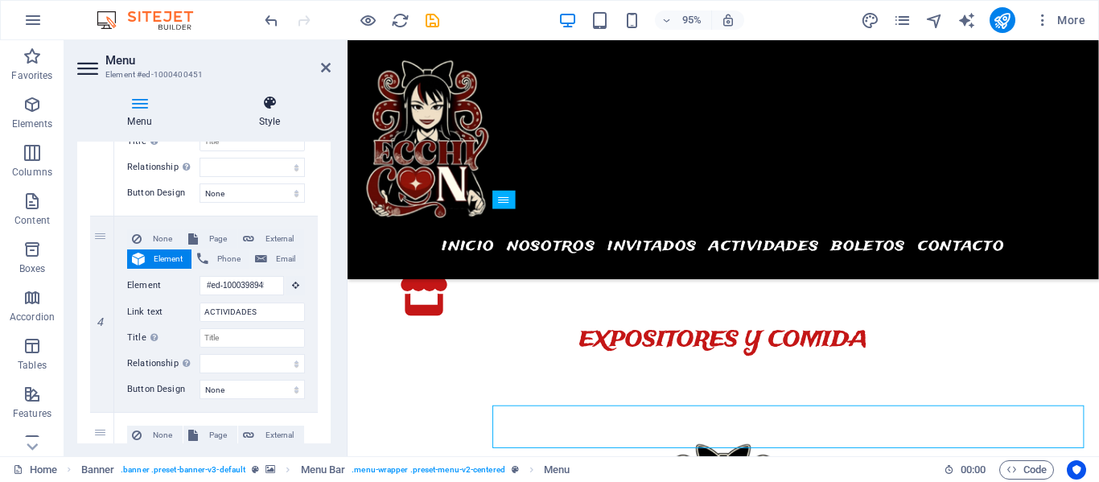
scroll to position [2691, 0]
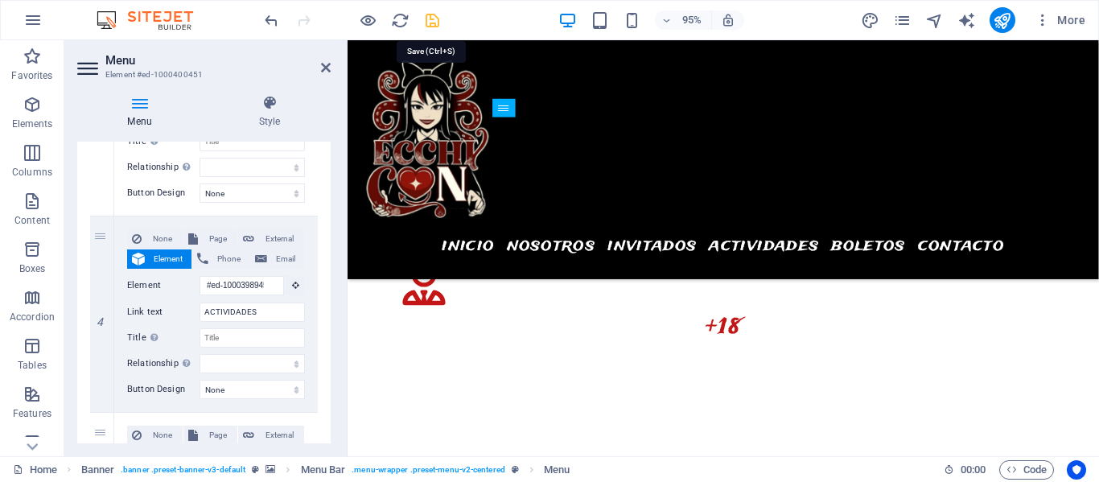
click at [428, 17] on icon "save" at bounding box center [432, 20] width 19 height 19
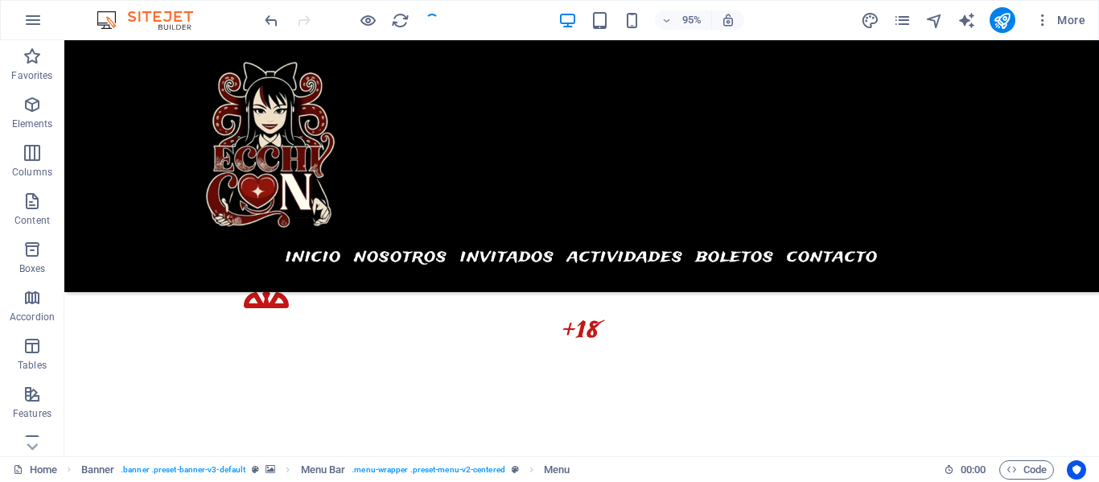
checkbox input "false"
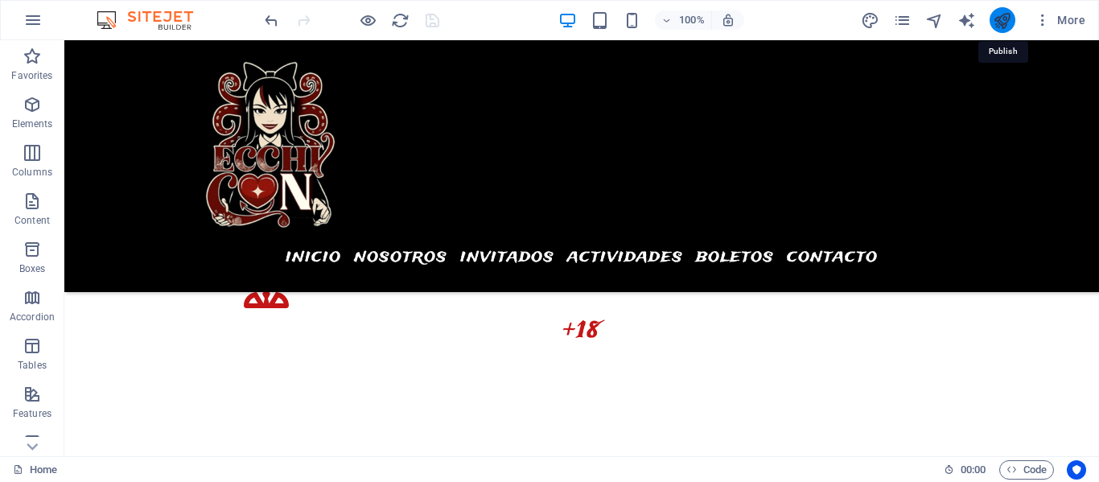
click at [1004, 19] on icon "publish" at bounding box center [1002, 20] width 19 height 19
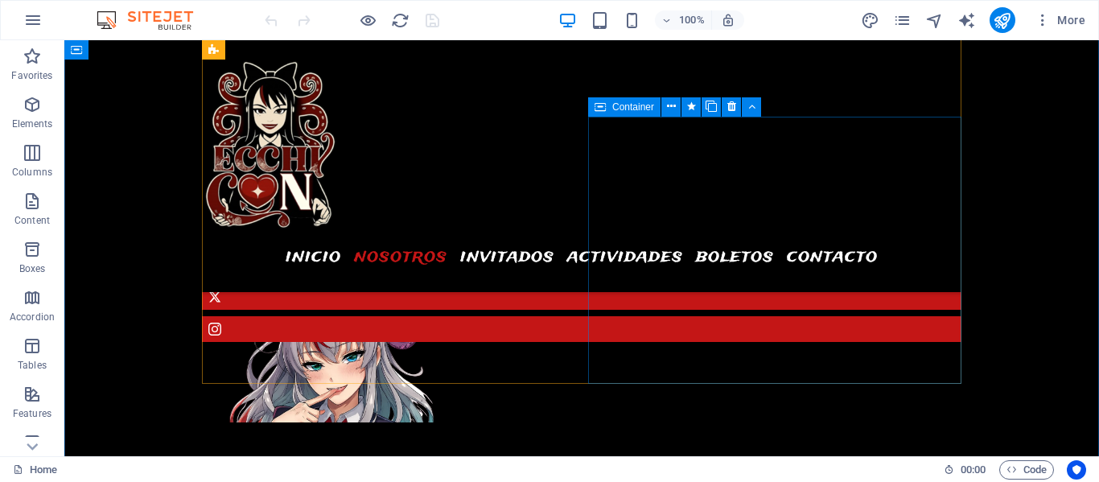
scroll to position [1318, 0]
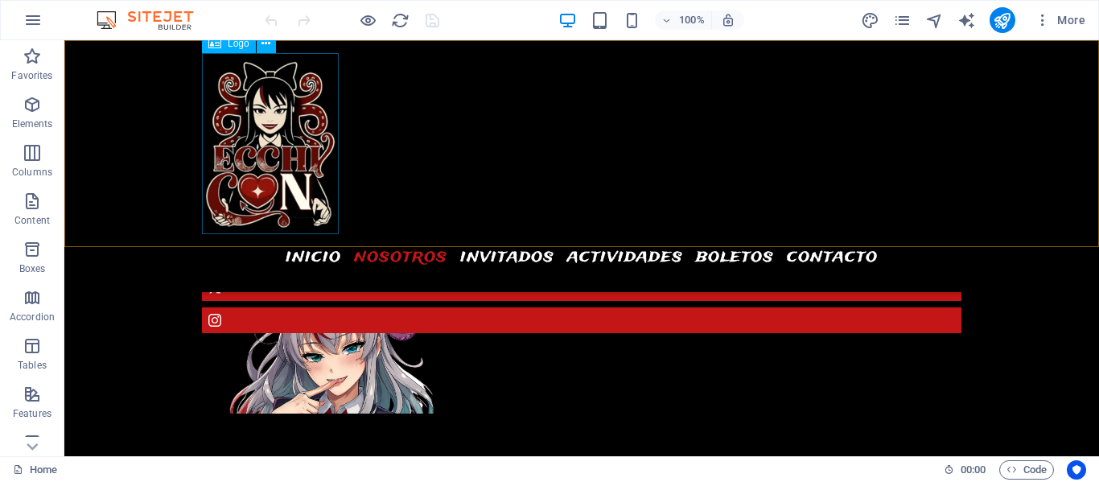
click at [249, 160] on div at bounding box center [581, 143] width 759 height 181
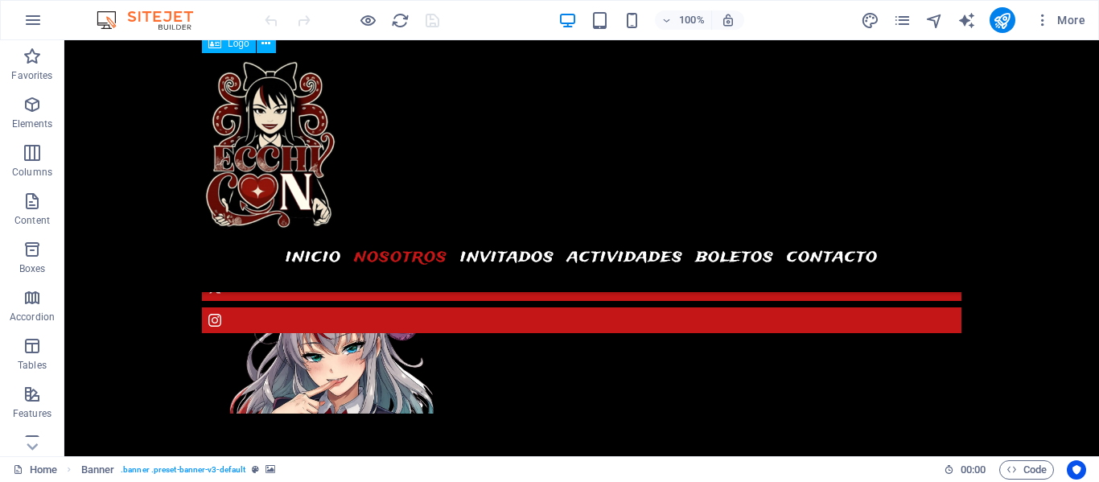
click at [260, 132] on div at bounding box center [581, 143] width 759 height 181
drag, startPoint x: 260, startPoint y: 132, endPoint x: 325, endPoint y: 172, distance: 76.6
click at [260, 132] on div at bounding box center [581, 143] width 759 height 181
select select "px"
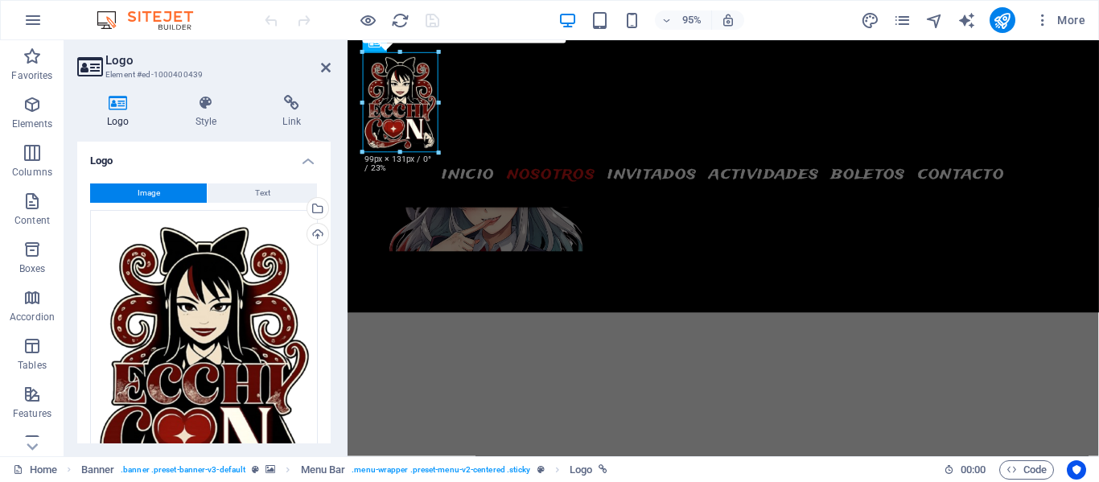
drag, startPoint x: 488, startPoint y: 221, endPoint x: 434, endPoint y: 130, distance: 105.7
type input "99"
click at [430, 19] on icon "save" at bounding box center [432, 20] width 19 height 19
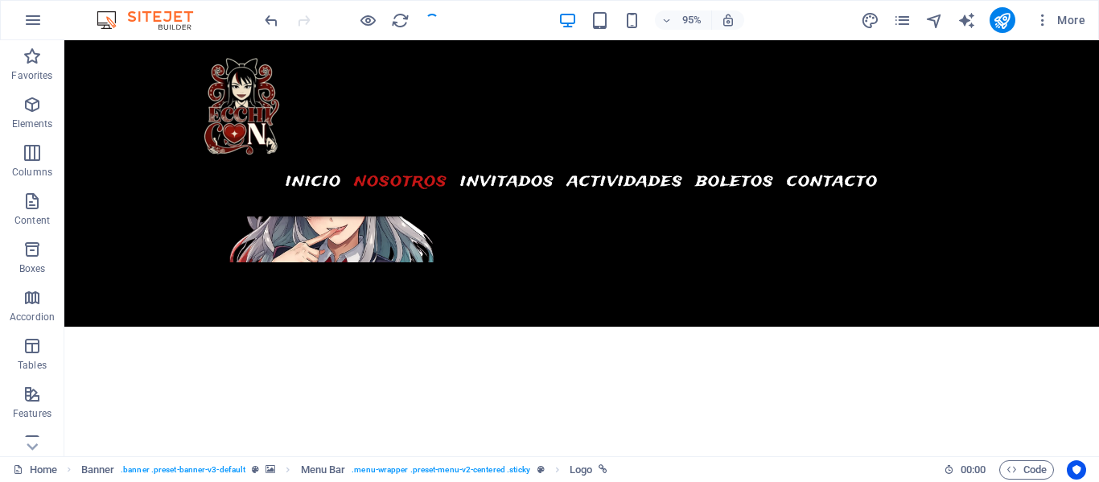
checkbox input "false"
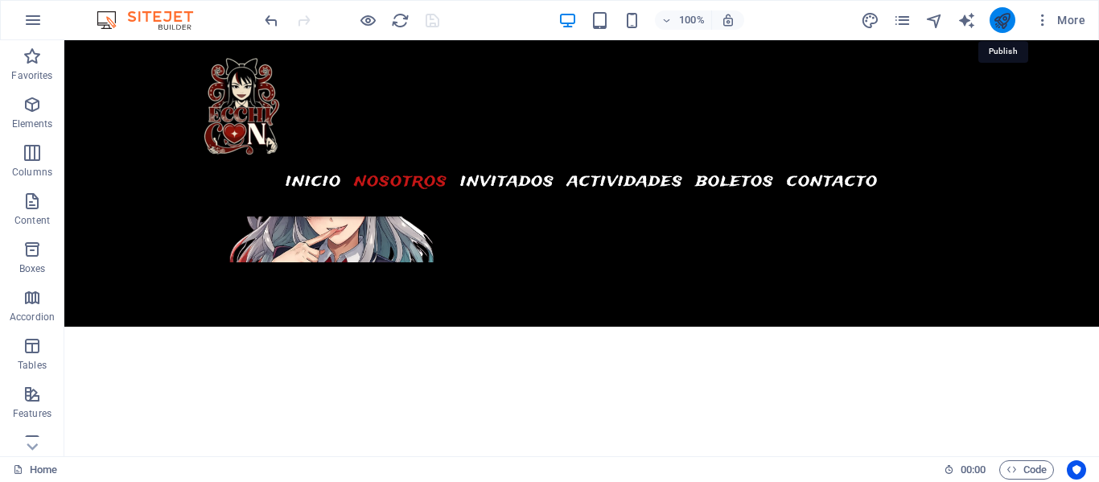
click at [1003, 18] on icon "publish" at bounding box center [1002, 20] width 19 height 19
